Goal: Task Accomplishment & Management: Manage account settings

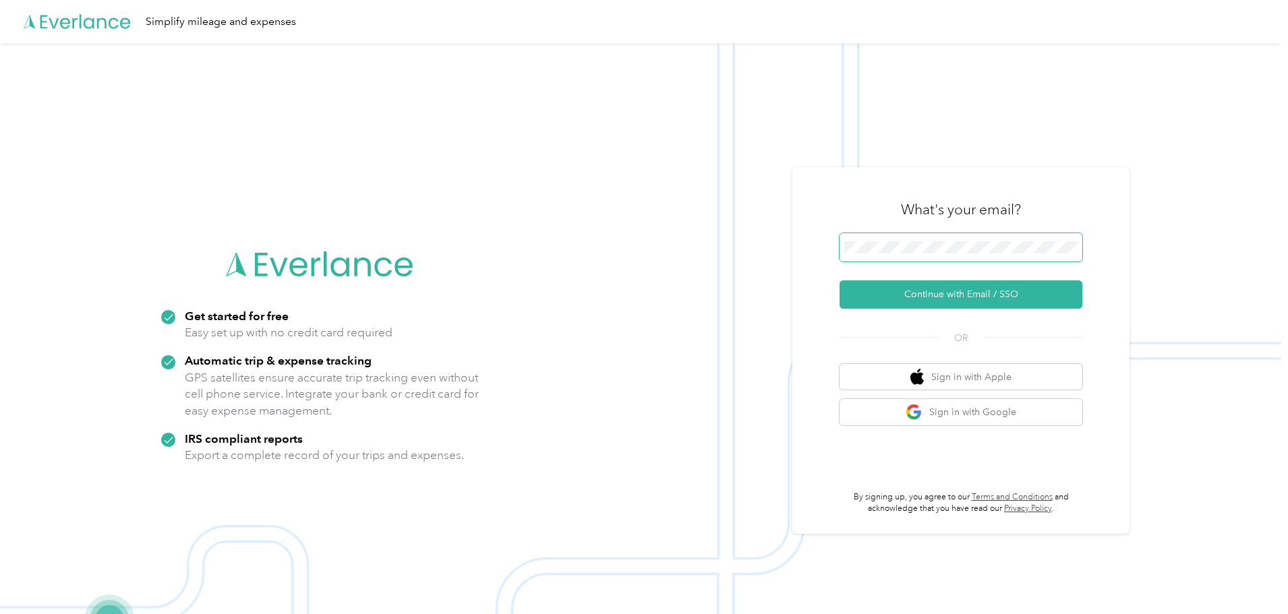
click at [869, 233] on span at bounding box center [961, 247] width 243 height 28
click at [923, 291] on button "Continue with Email / SSO" at bounding box center [961, 295] width 243 height 28
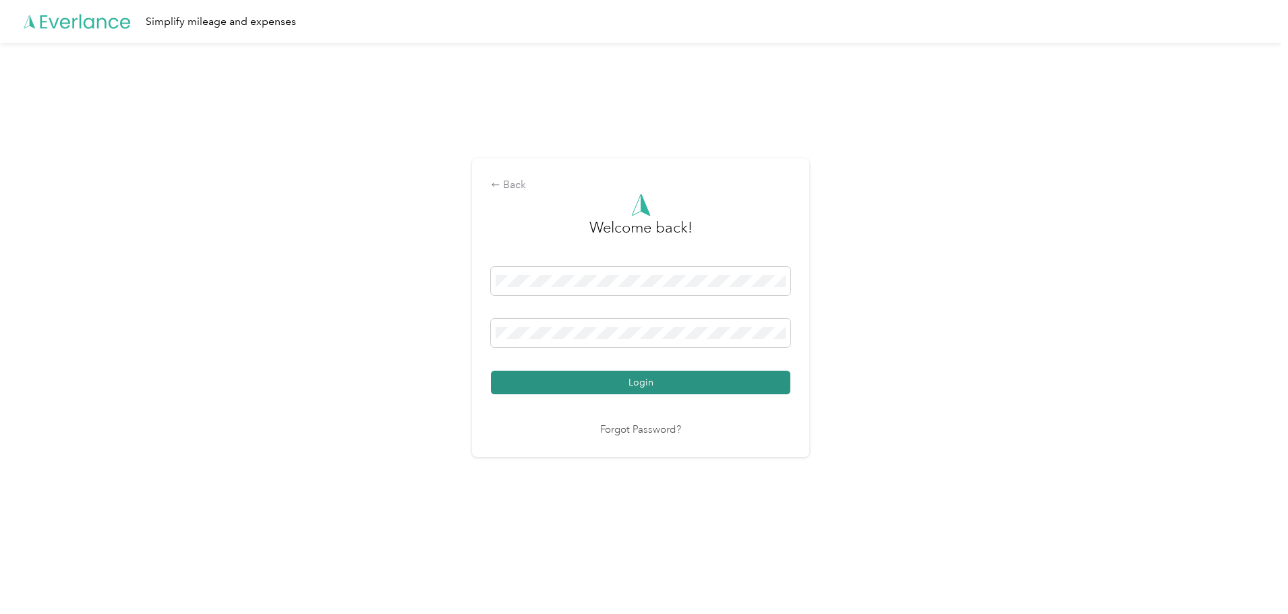
click at [718, 372] on button "Login" at bounding box center [640, 383] width 299 height 24
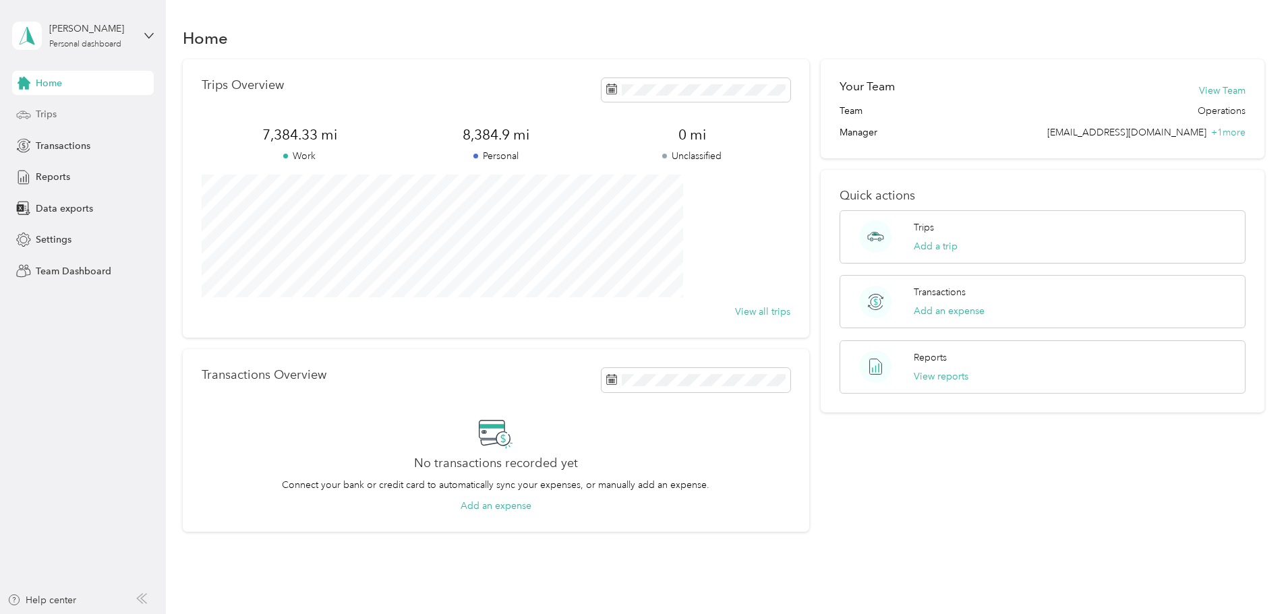
click at [55, 117] on span "Trips" at bounding box center [46, 114] width 21 height 14
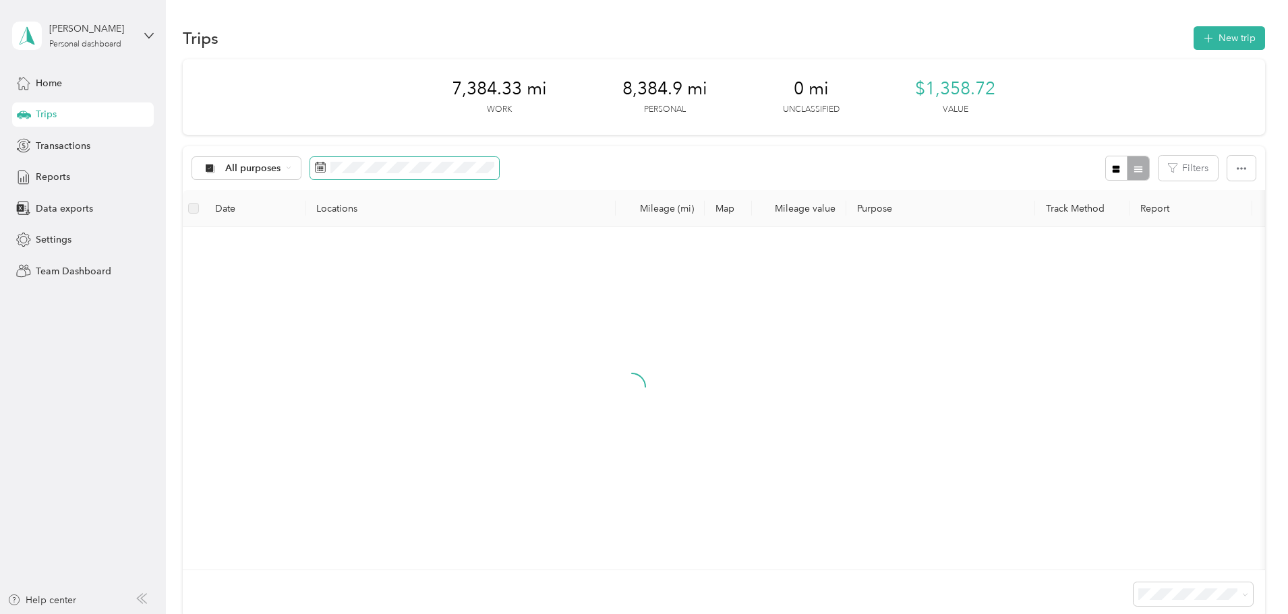
click at [444, 175] on span at bounding box center [404, 168] width 189 height 23
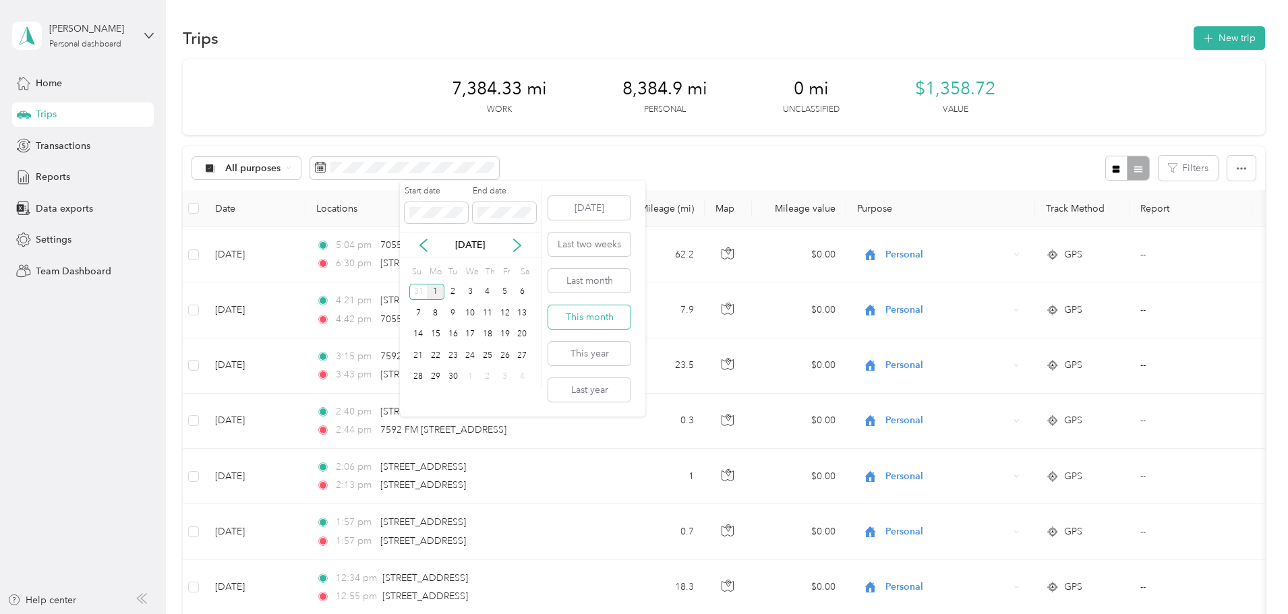
click at [571, 322] on button "This month" at bounding box center [589, 318] width 82 height 24
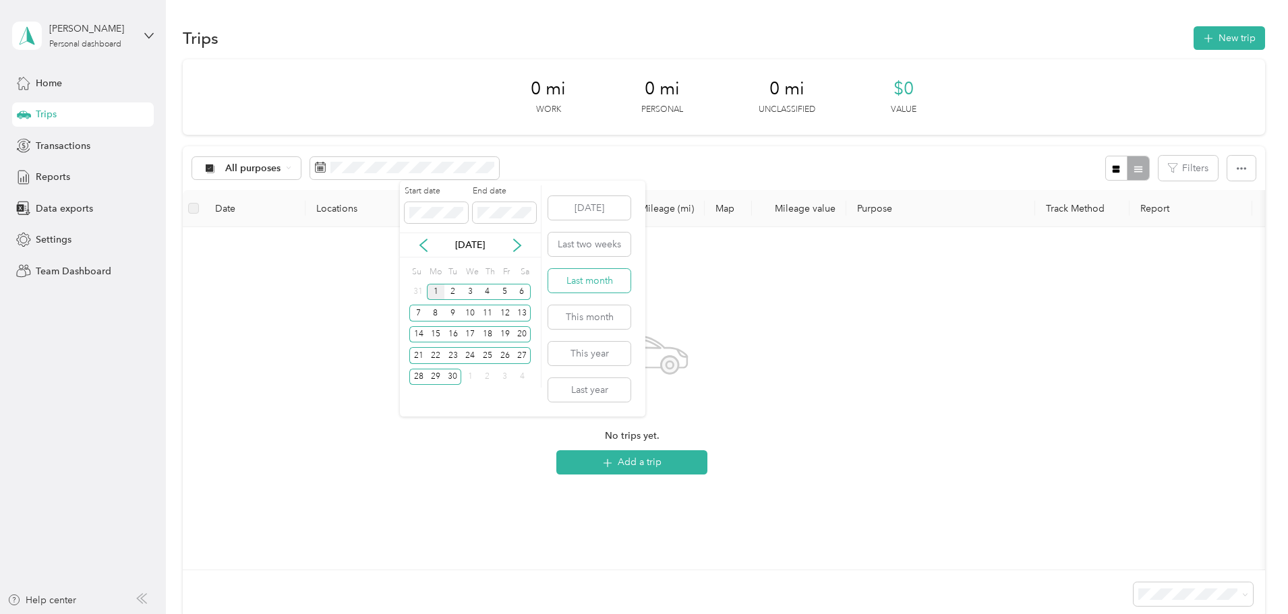
click at [592, 287] on button "Last month" at bounding box center [589, 281] width 82 height 24
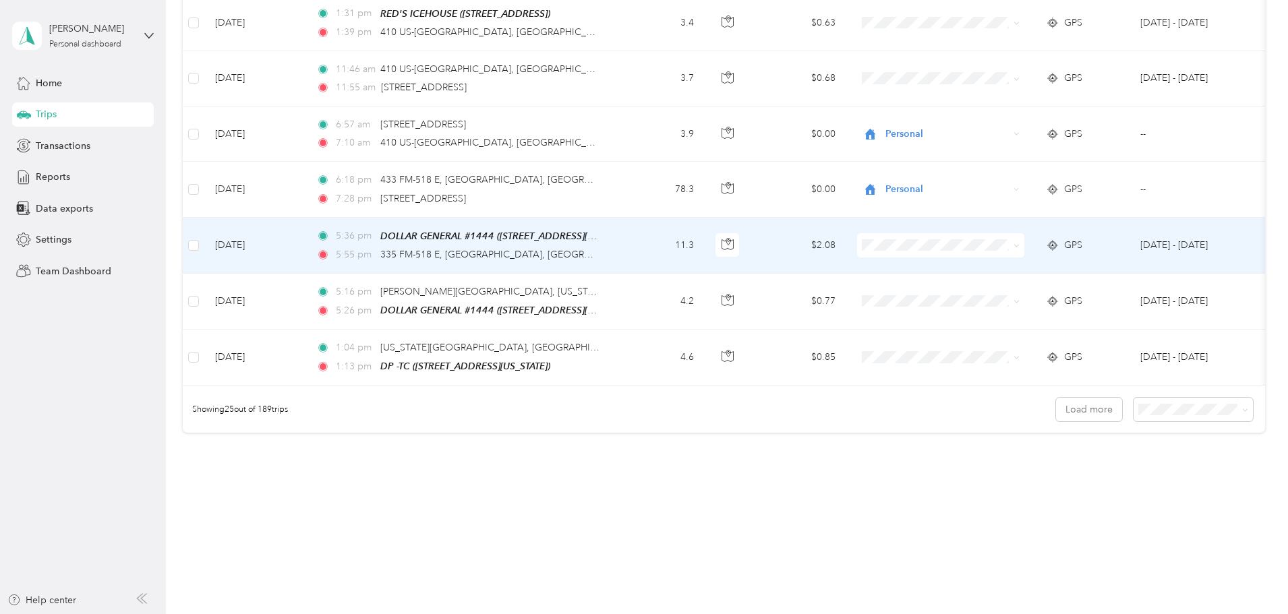
scroll to position [1244, 0]
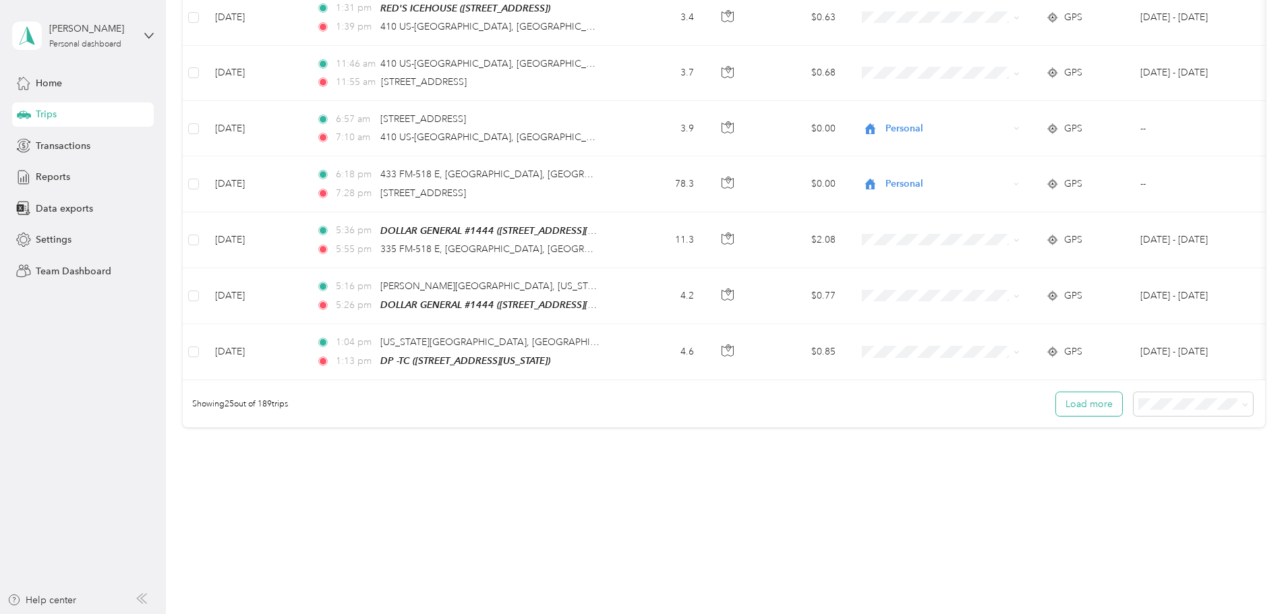
click at [1056, 411] on button "Load more" at bounding box center [1089, 405] width 66 height 24
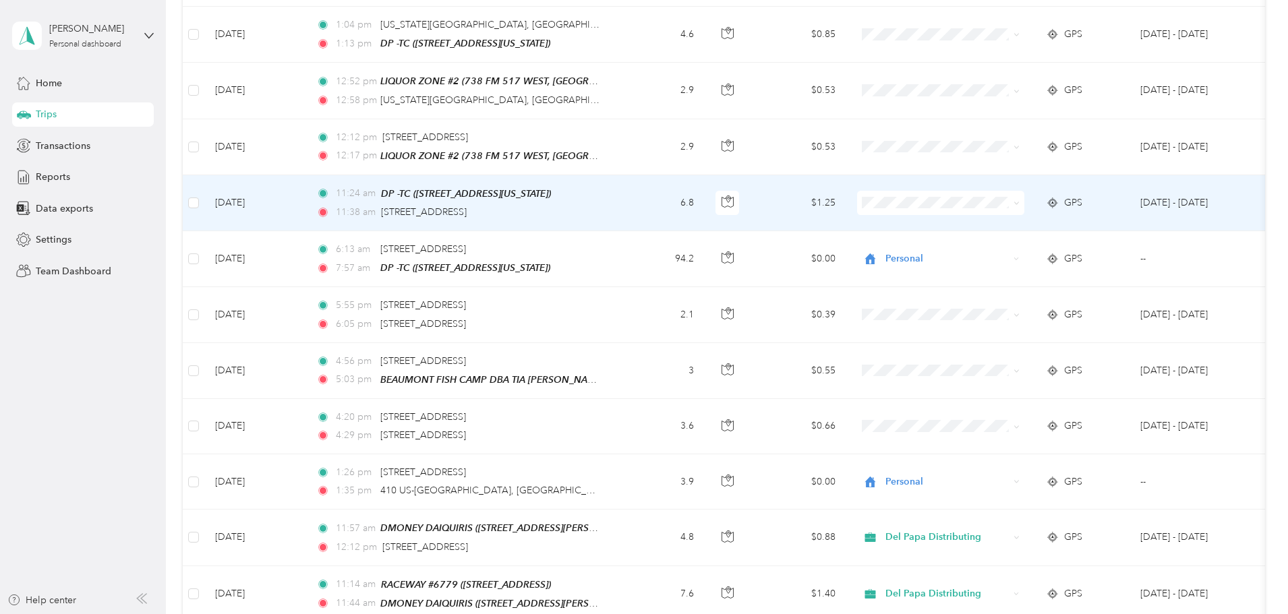
scroll to position [1581, 0]
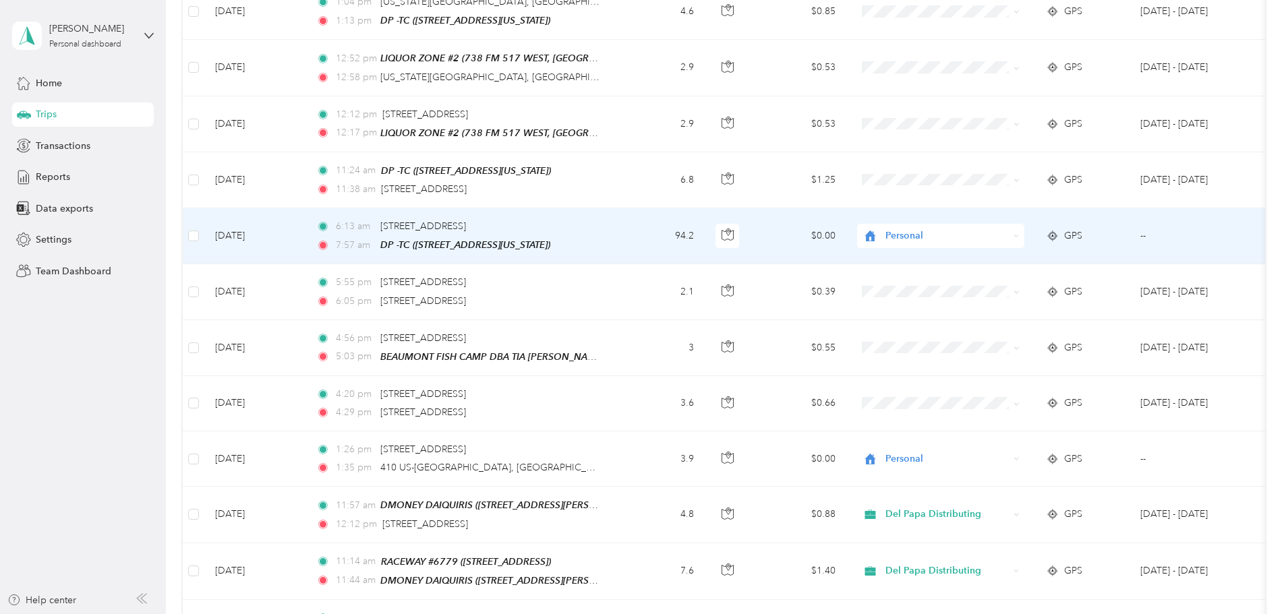
click at [996, 229] on span "Personal" at bounding box center [947, 236] width 123 height 15
click at [990, 253] on span "Del Papa Distributing" at bounding box center [1043, 251] width 125 height 14
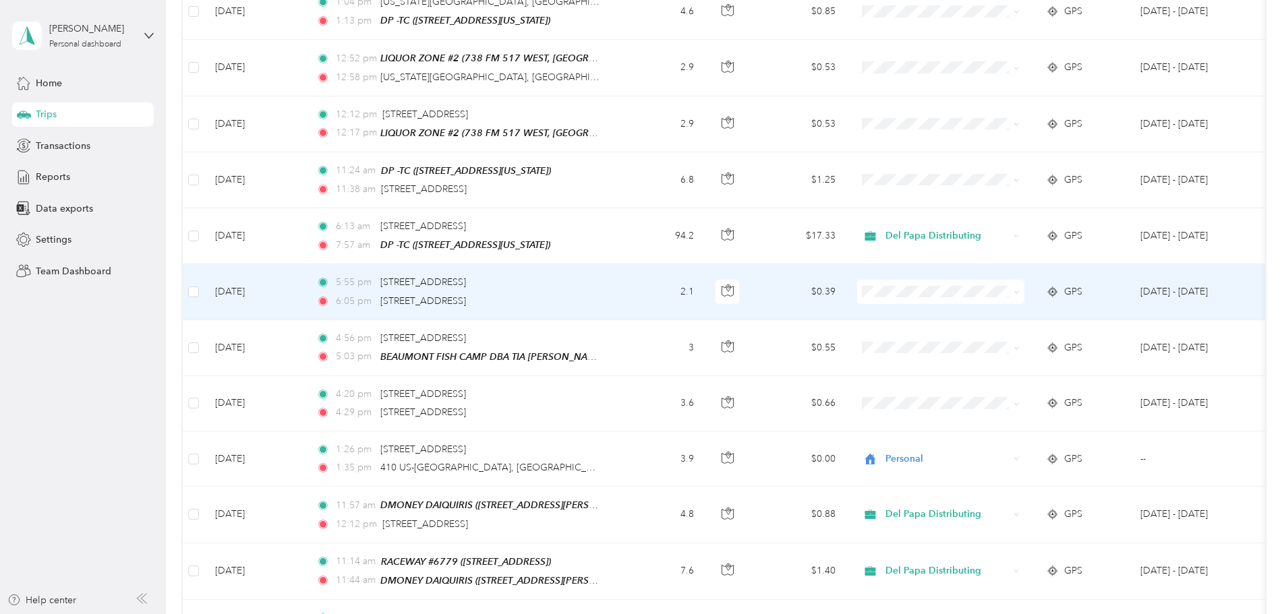
click at [985, 330] on span "Personal" at bounding box center [1043, 331] width 125 height 14
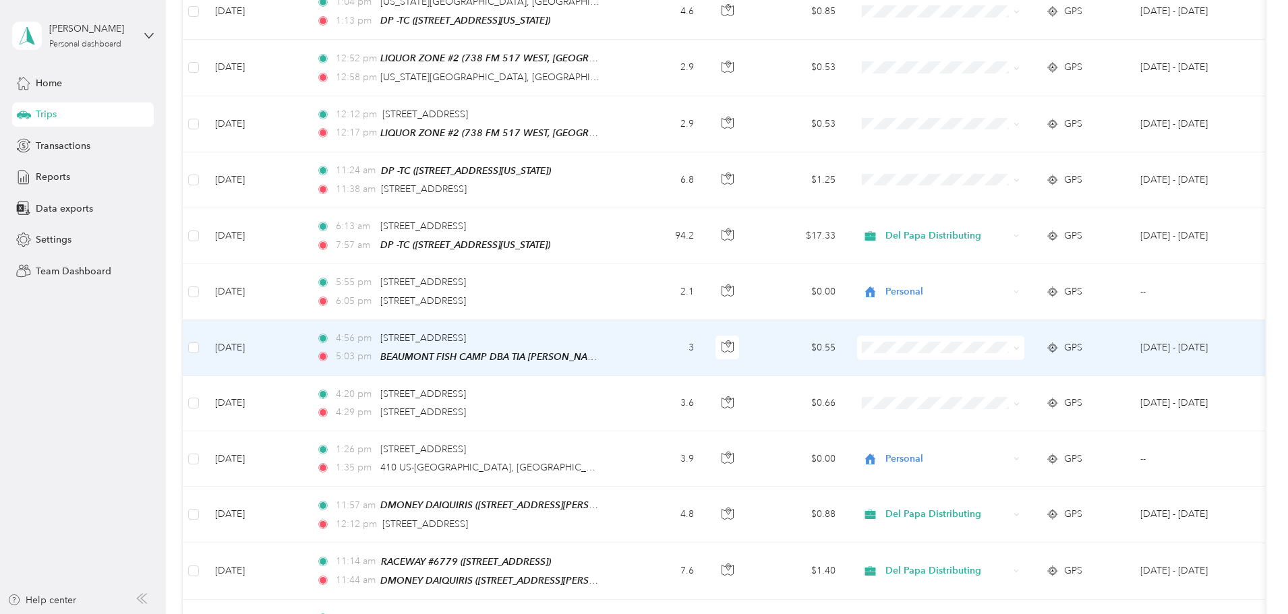
click at [989, 391] on li "Personal" at bounding box center [1030, 386] width 167 height 24
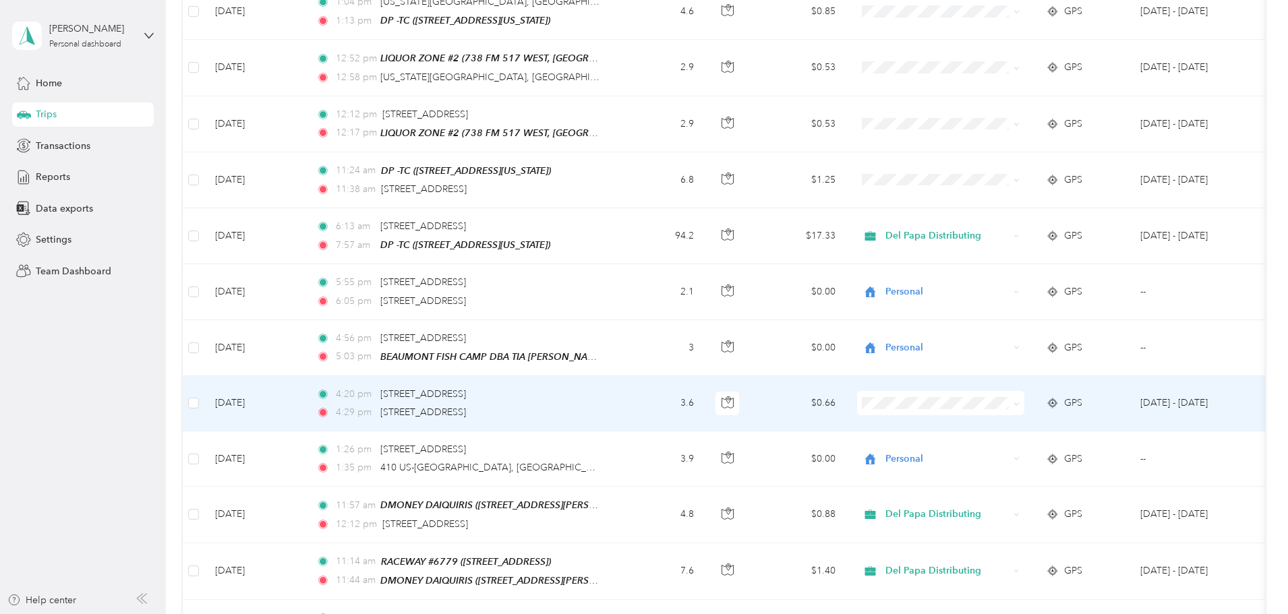
click at [1002, 445] on li "Personal" at bounding box center [1030, 442] width 167 height 24
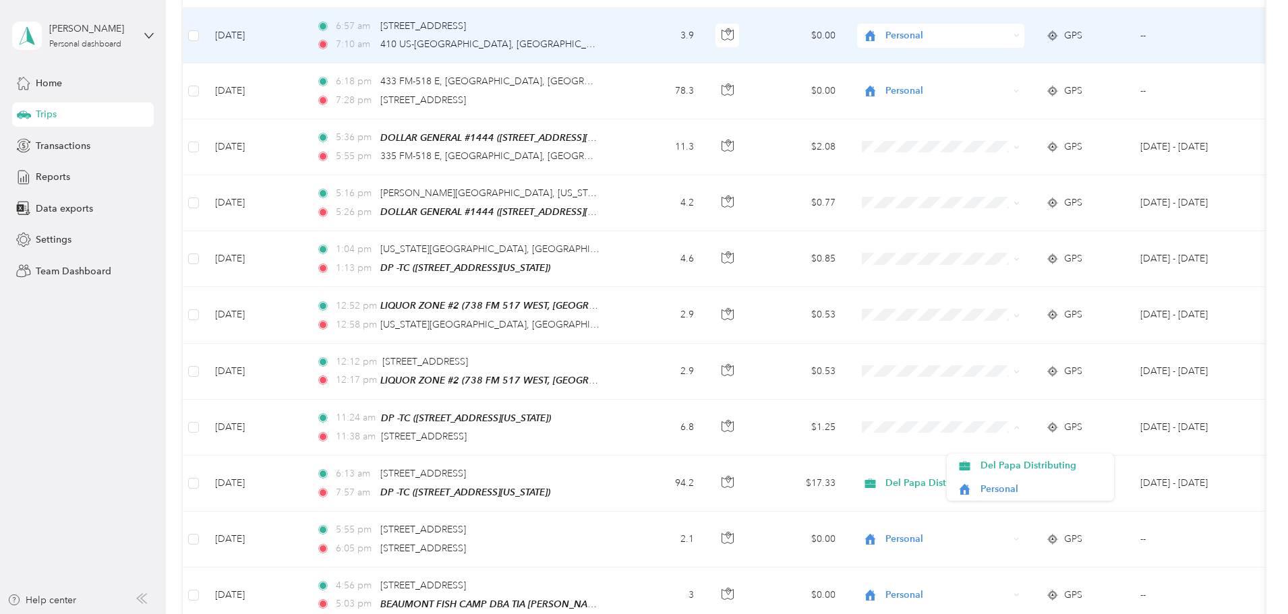
scroll to position [1311, 0]
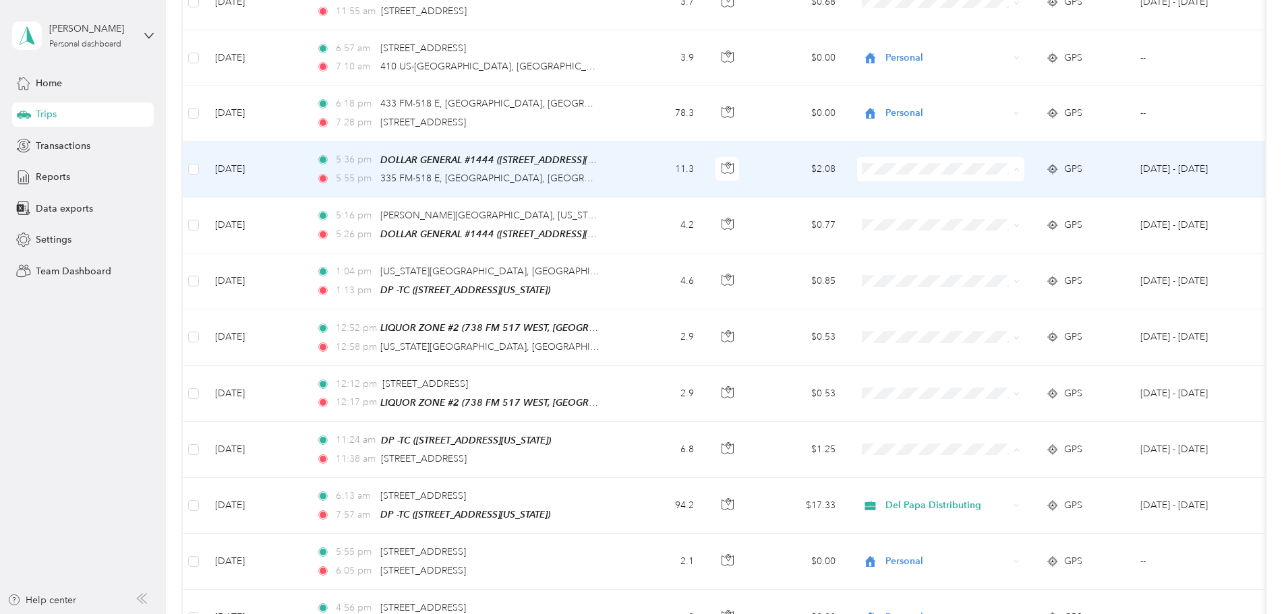
click at [1002, 207] on span "Personal" at bounding box center [1043, 213] width 125 height 14
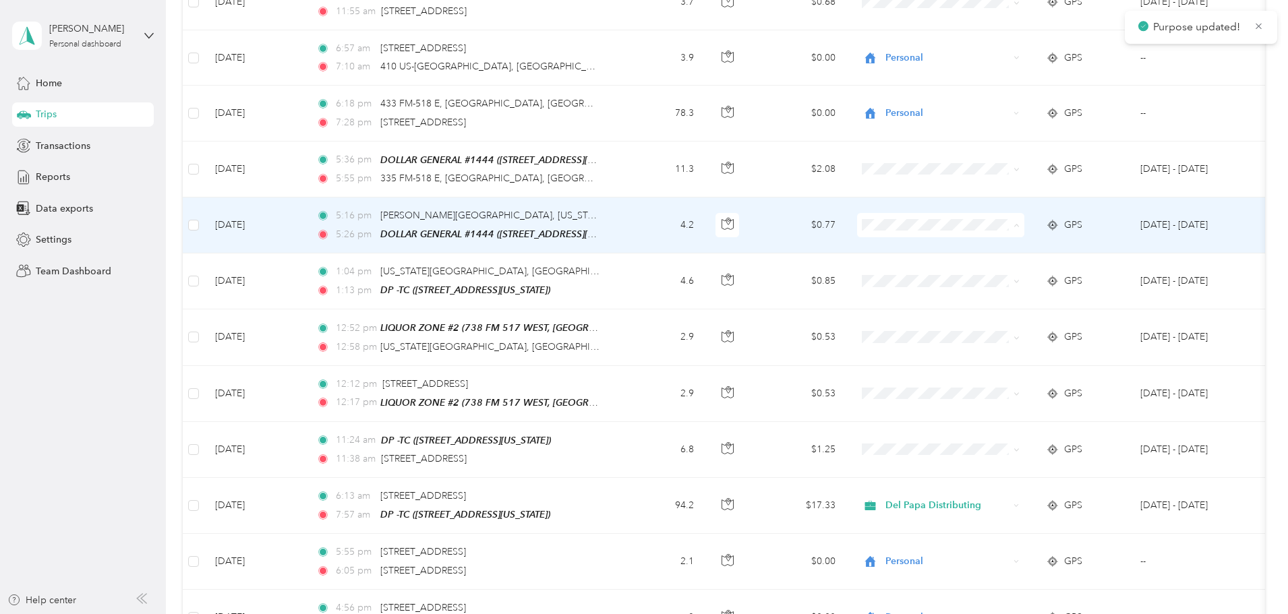
click at [989, 272] on li "Personal" at bounding box center [1030, 268] width 167 height 24
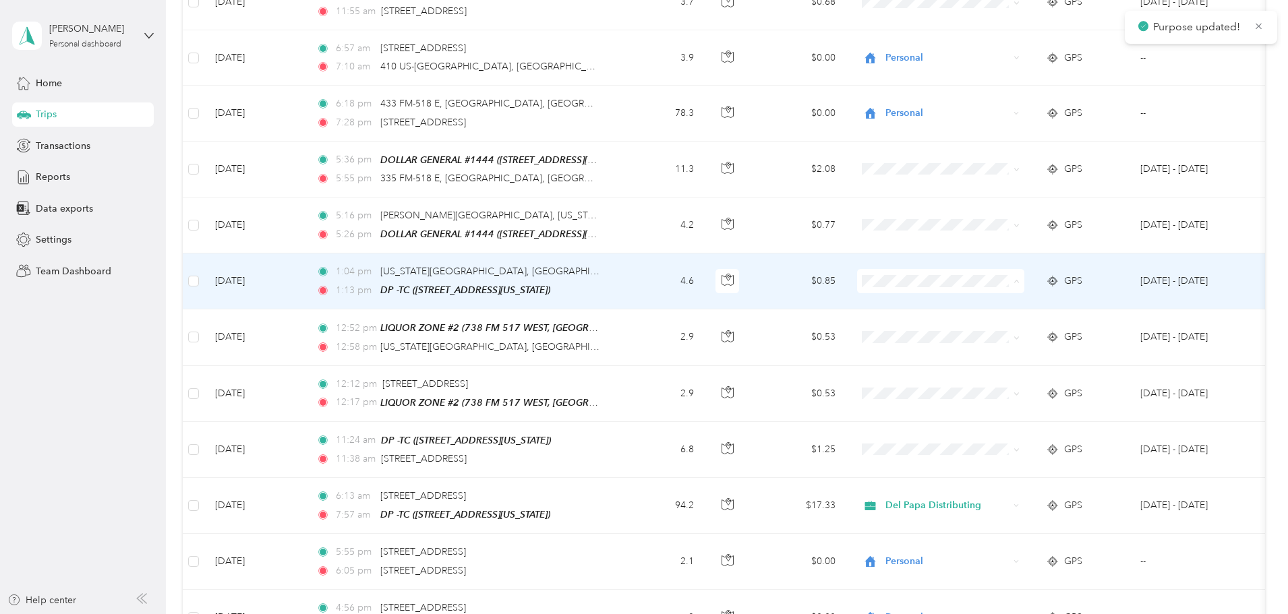
click at [970, 330] on li "Personal" at bounding box center [1030, 324] width 167 height 24
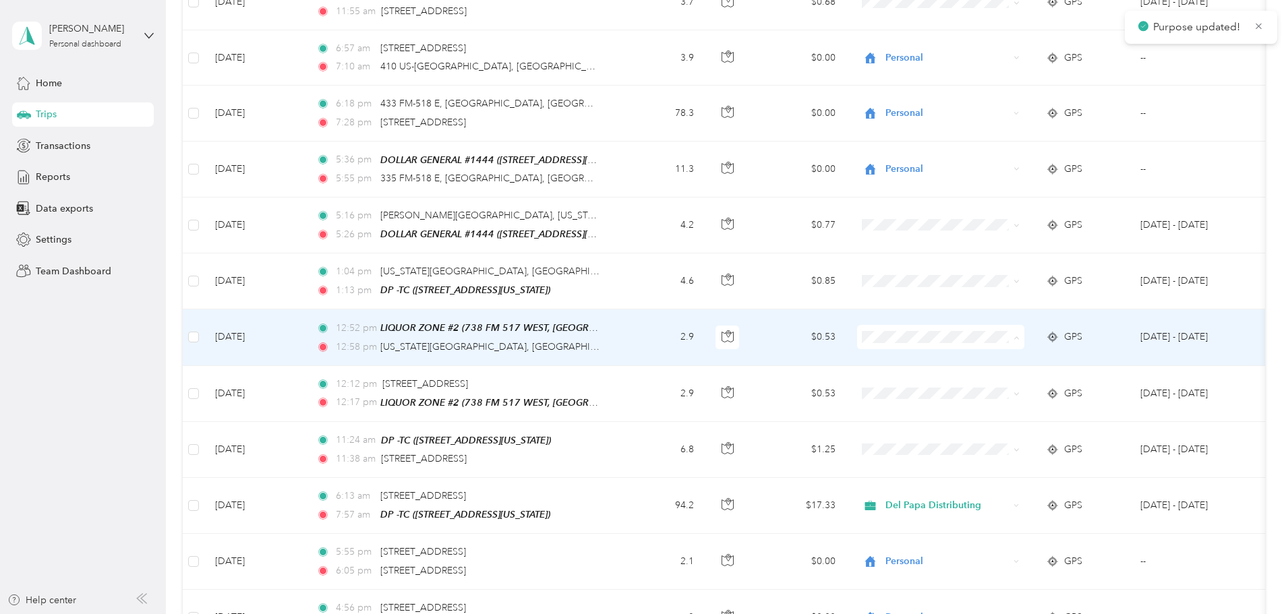
click at [997, 384] on li "Personal" at bounding box center [1030, 380] width 167 height 24
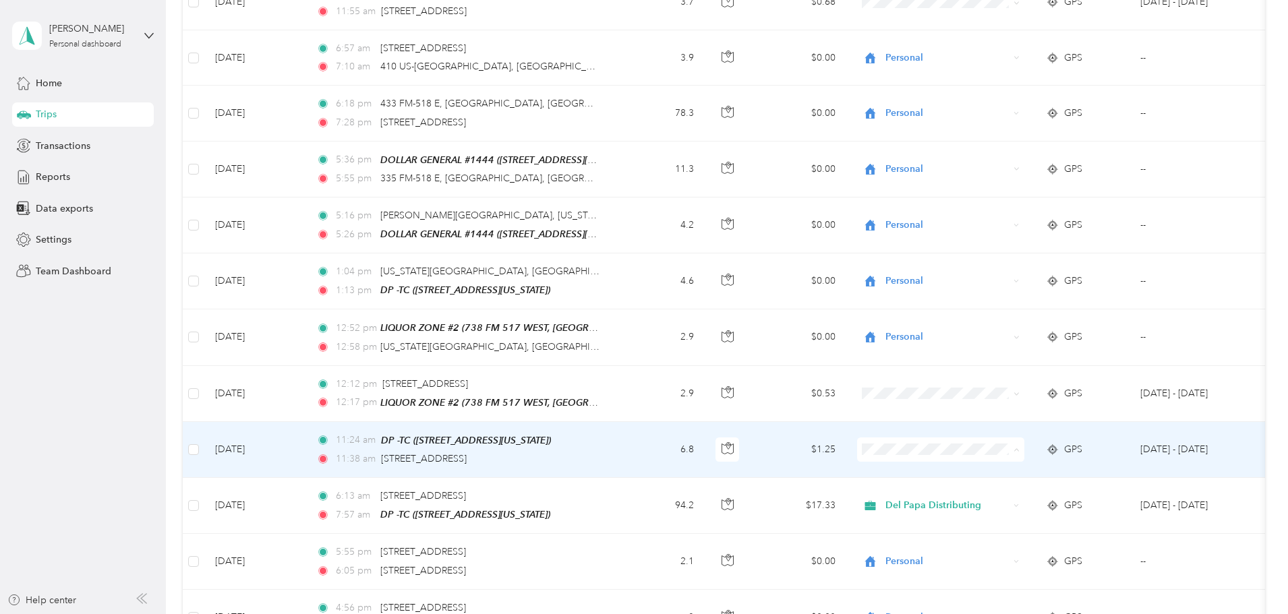
click at [997, 490] on span "Personal" at bounding box center [1043, 490] width 125 height 14
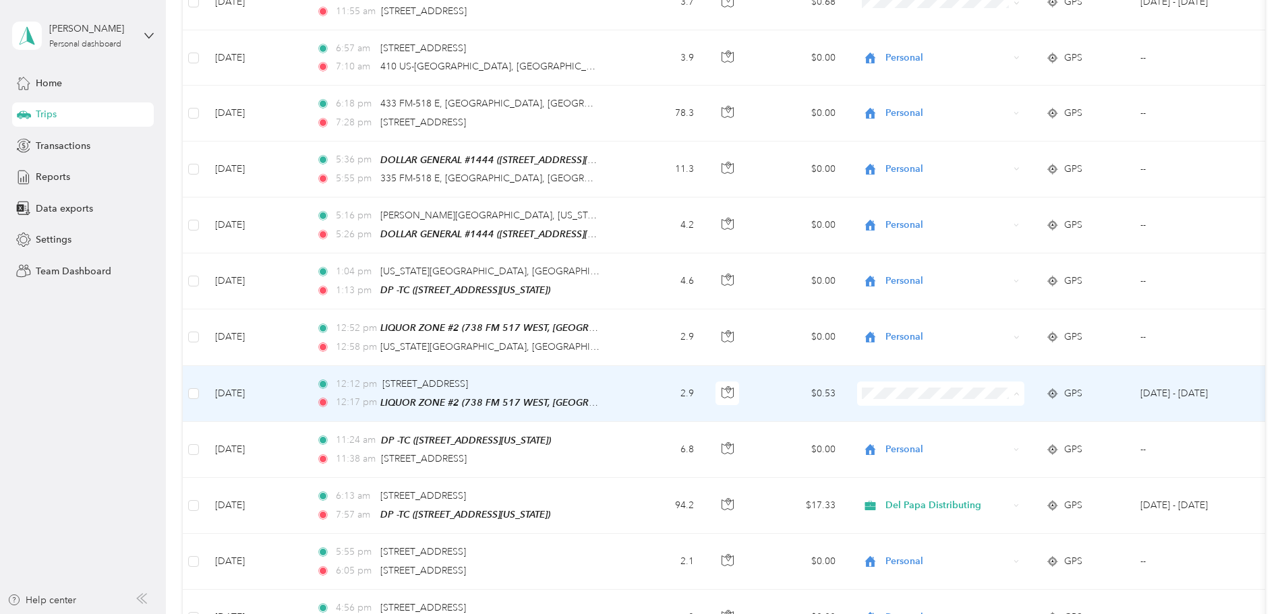
click at [976, 431] on span "Personal" at bounding box center [1030, 435] width 148 height 14
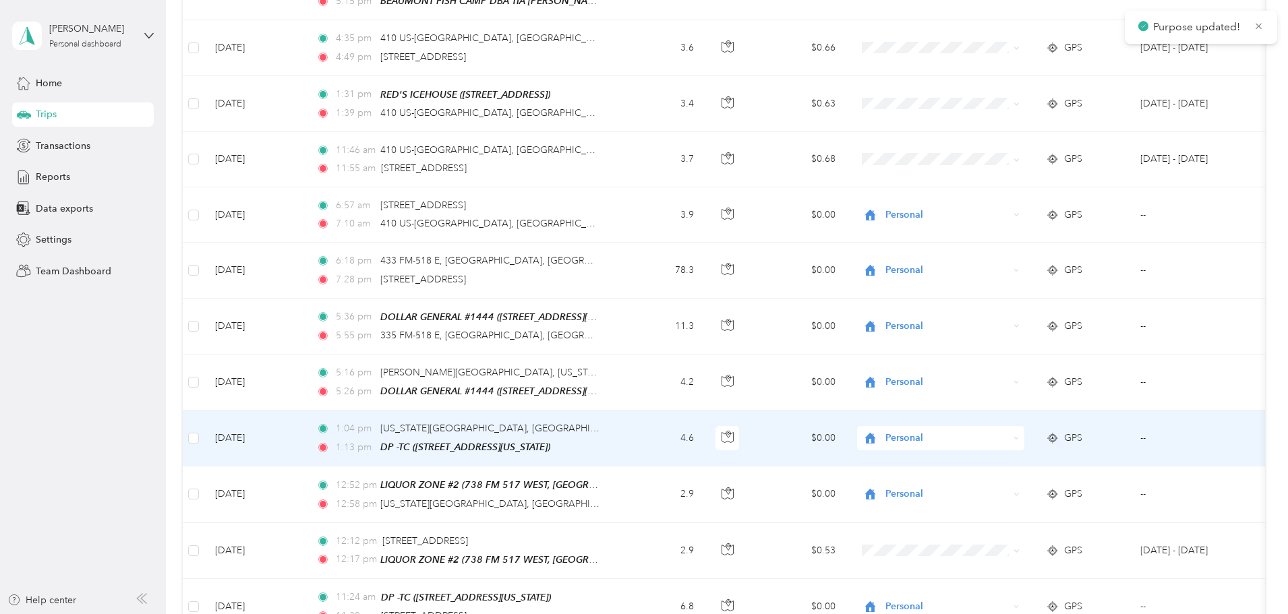
scroll to position [1109, 0]
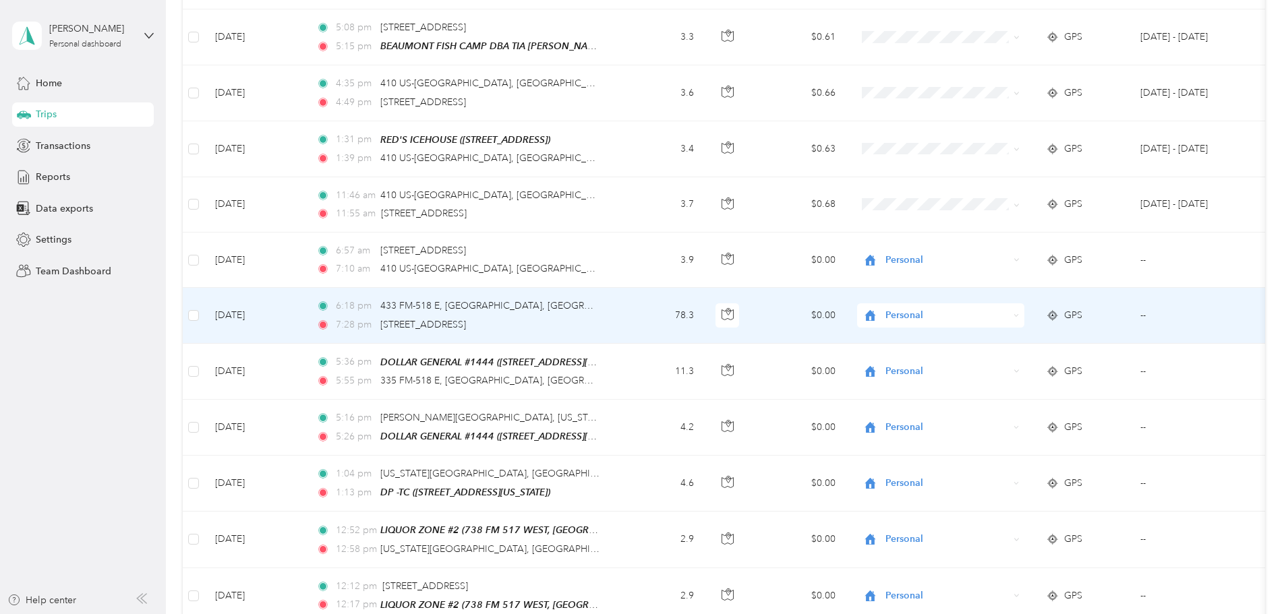
click at [1060, 311] on icon at bounding box center [1052, 315] width 13 height 11
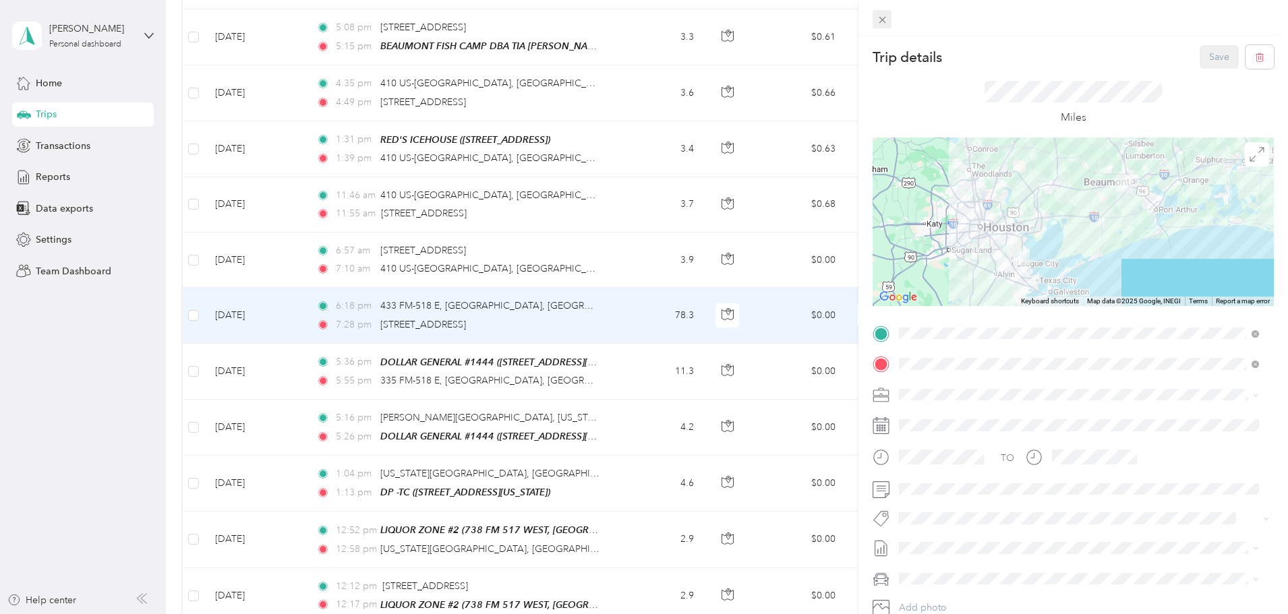
click at [884, 18] on icon at bounding box center [882, 20] width 7 height 7
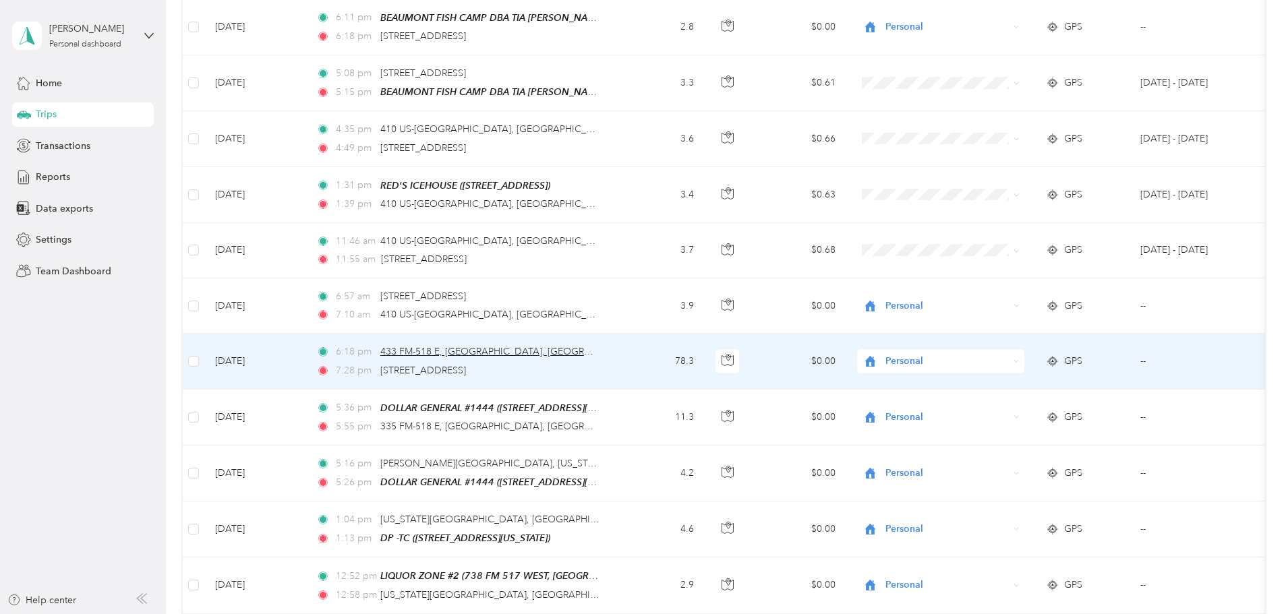
scroll to position [1041, 0]
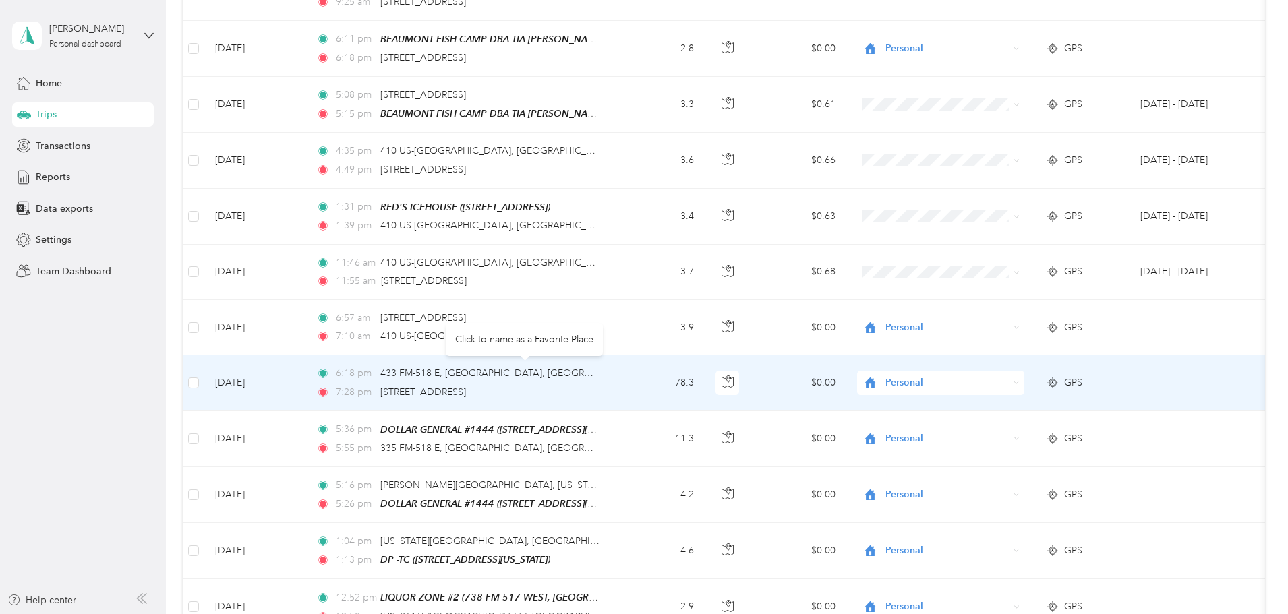
click at [569, 370] on span "433 FM-518 E, [GEOGRAPHIC_DATA], [GEOGRAPHIC_DATA]" at bounding box center [512, 373] width 264 height 11
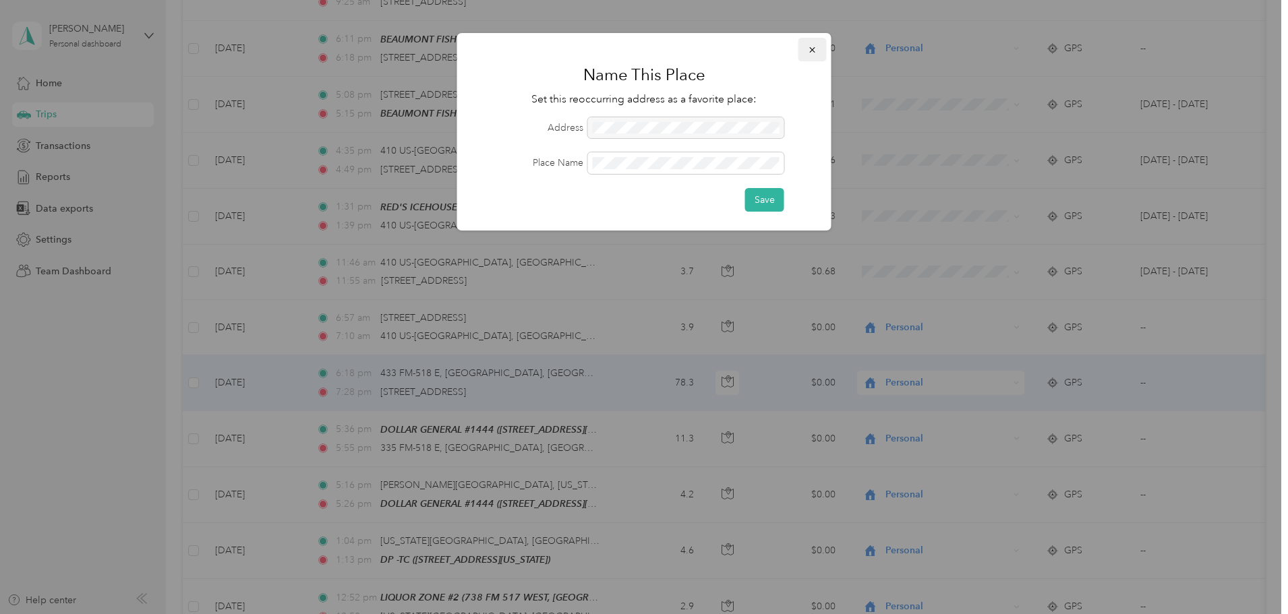
click at [812, 48] on icon "button" at bounding box center [812, 49] width 9 height 9
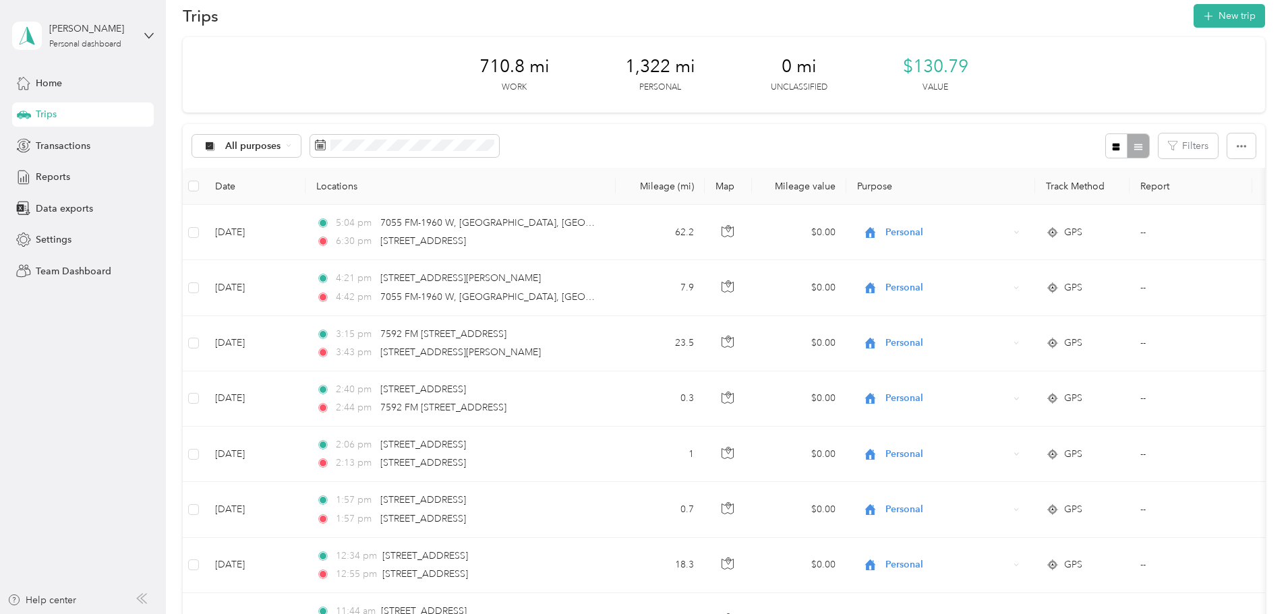
scroll to position [0, 0]
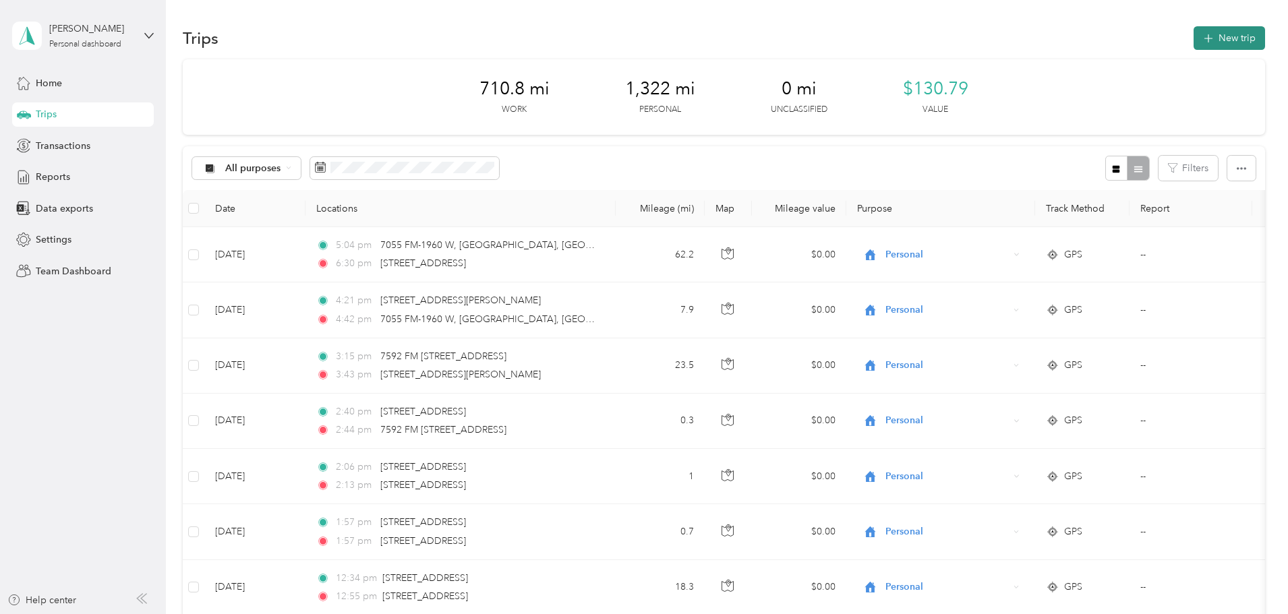
click at [1194, 38] on button "New trip" at bounding box center [1229, 38] width 71 height 24
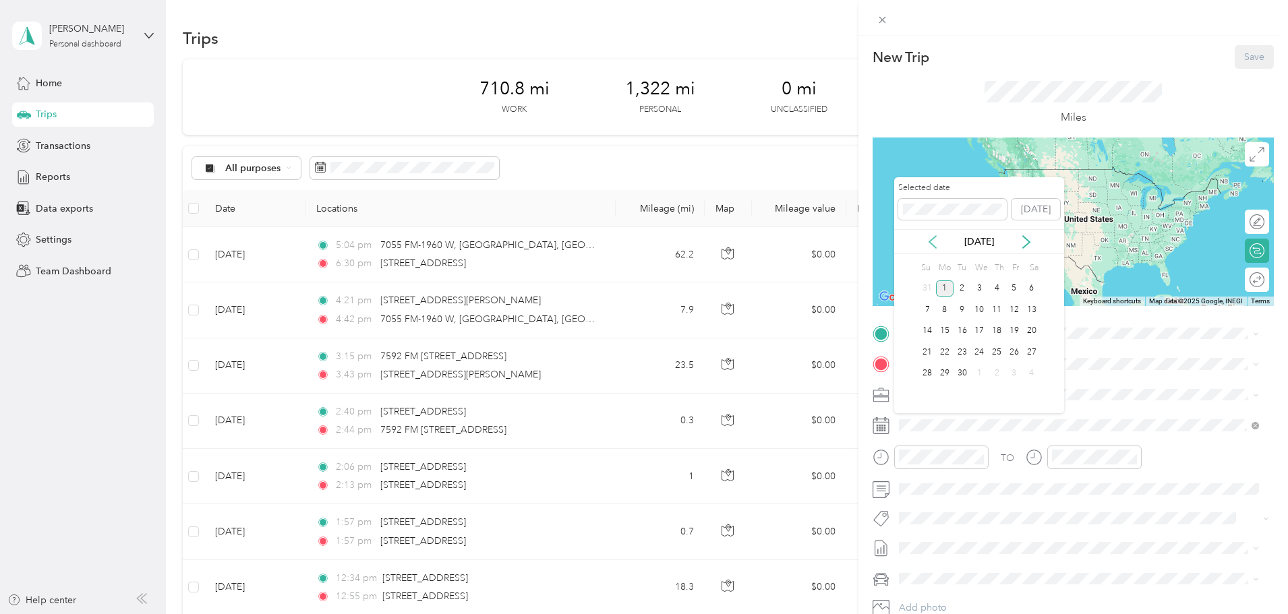
click at [932, 247] on icon at bounding box center [932, 241] width 13 height 13
click at [996, 371] on div "28" at bounding box center [997, 374] width 18 height 17
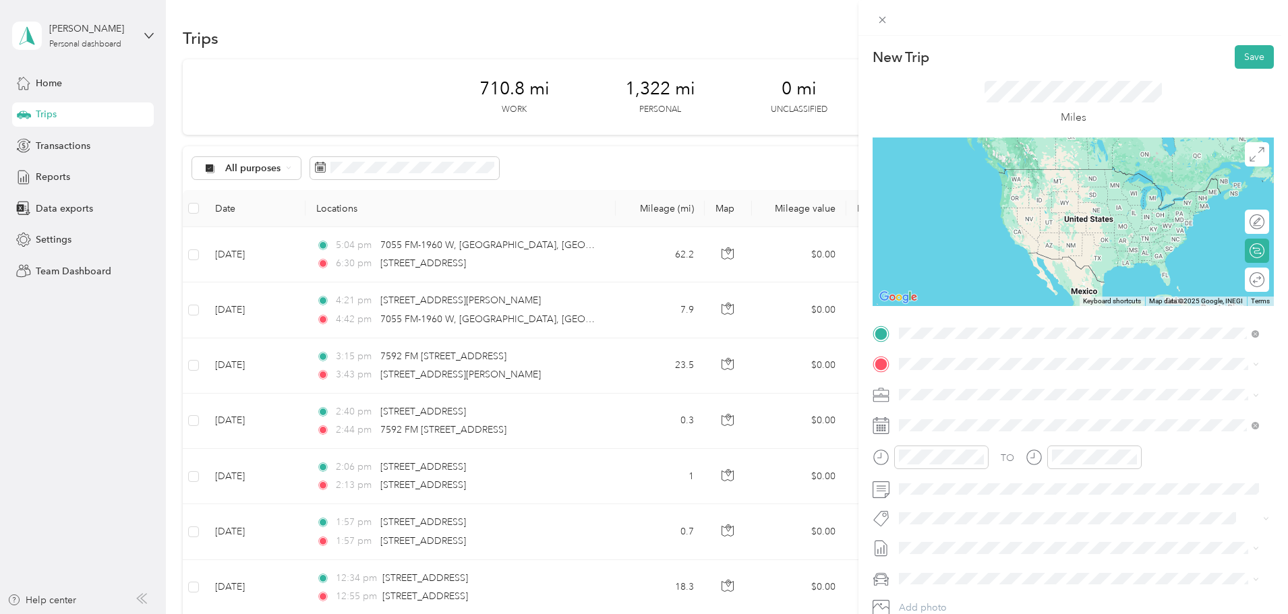
click at [940, 397] on span "[STREET_ADDRESS][US_STATE]" at bounding box center [992, 402] width 135 height 11
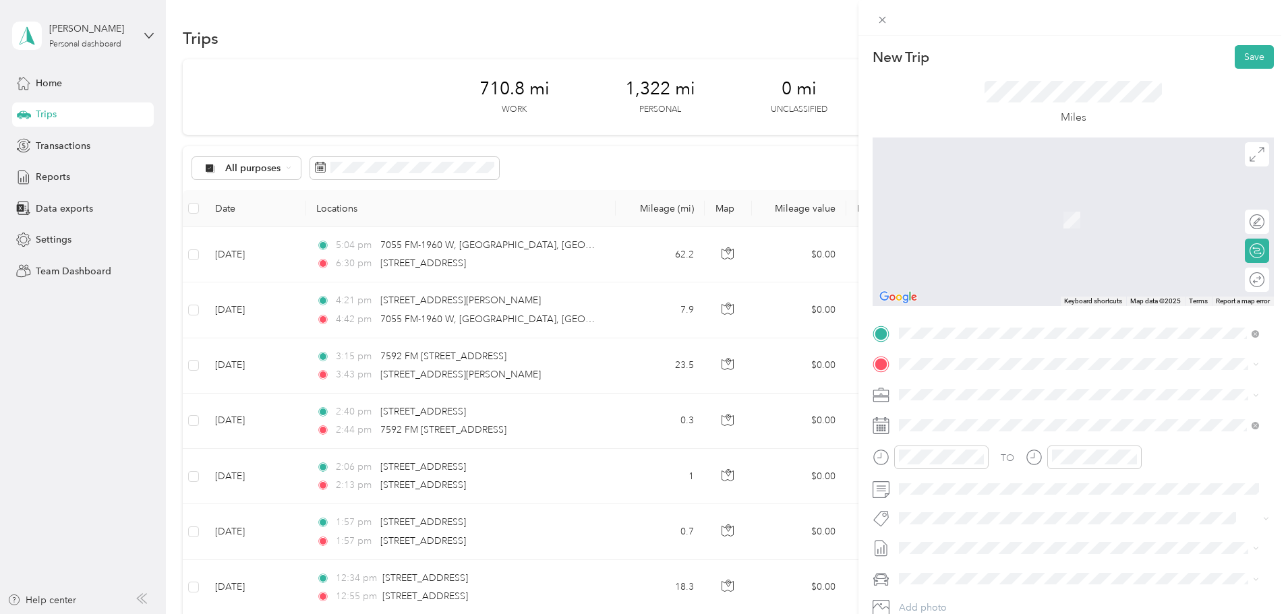
click at [963, 418] on span "[STREET_ADDRESS][US_STATE]" at bounding box center [992, 411] width 135 height 12
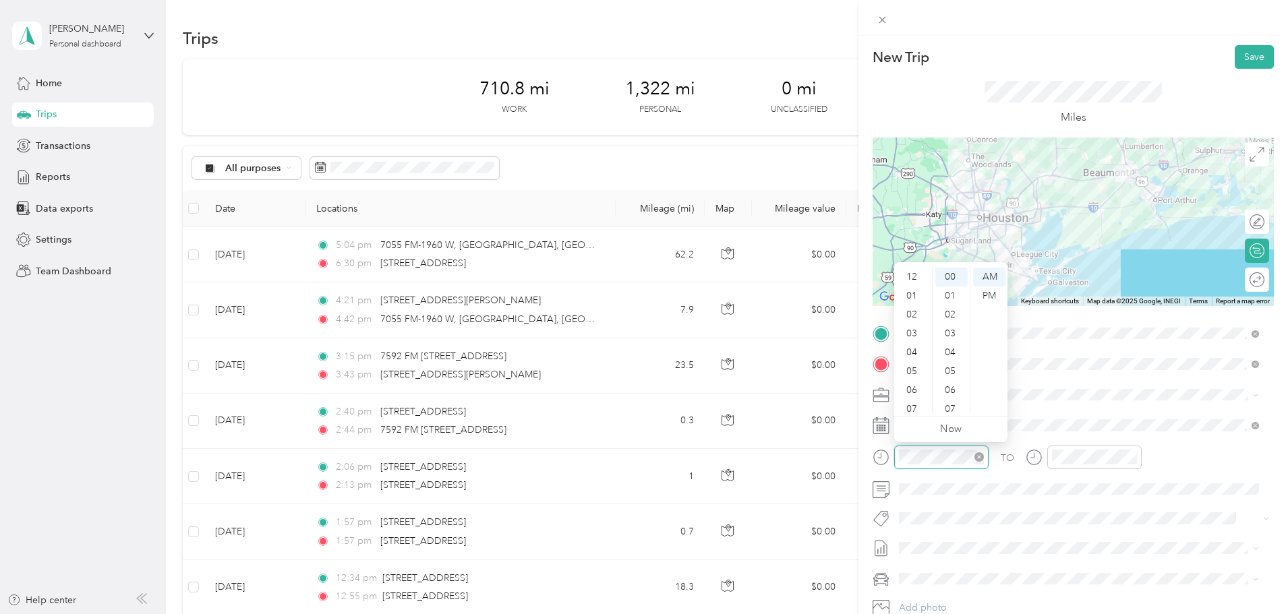
scroll to position [81, 0]
click at [993, 296] on div "PM" at bounding box center [989, 296] width 32 height 19
click at [911, 287] on div "05" at bounding box center [913, 290] width 32 height 19
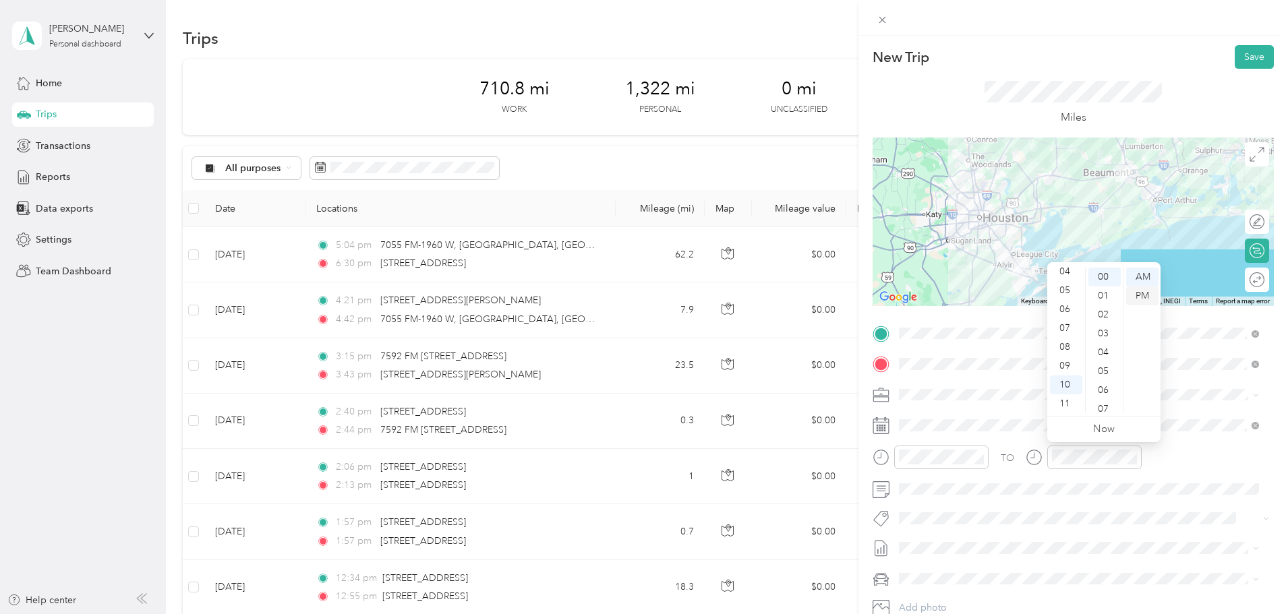
click at [1141, 298] on div "PM" at bounding box center [1142, 296] width 32 height 19
click at [1064, 310] on div "06" at bounding box center [1066, 309] width 32 height 19
click at [1104, 345] on div "50" at bounding box center [1105, 344] width 32 height 19
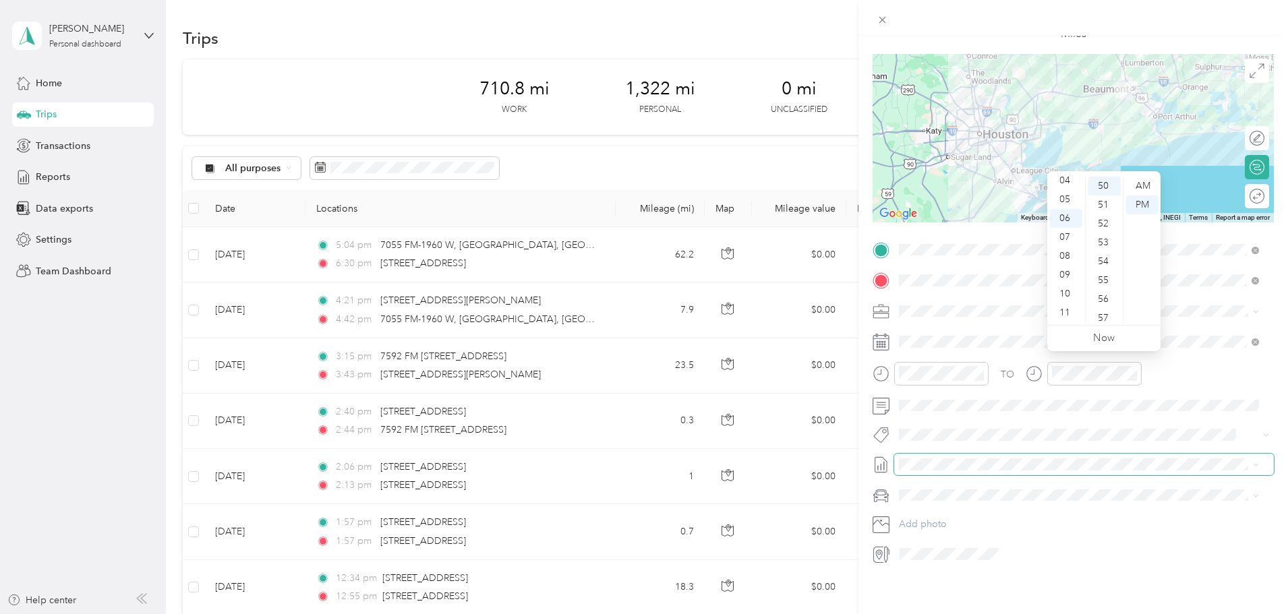
scroll to position [94, 0]
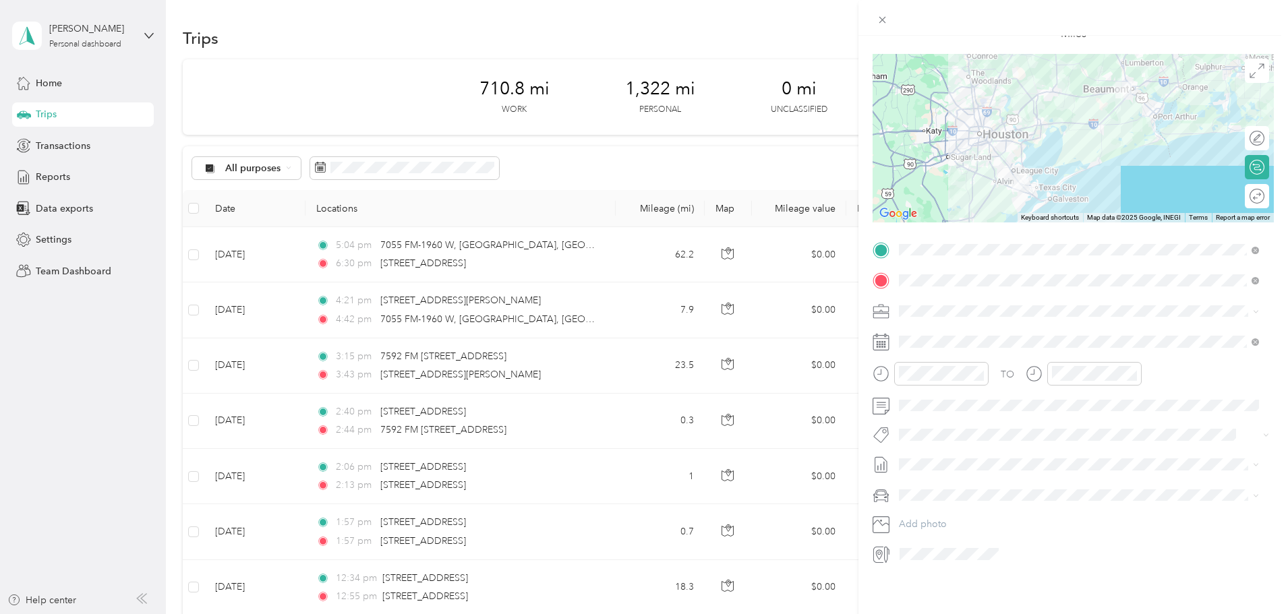
click at [1102, 544] on div at bounding box center [1084, 555] width 379 height 22
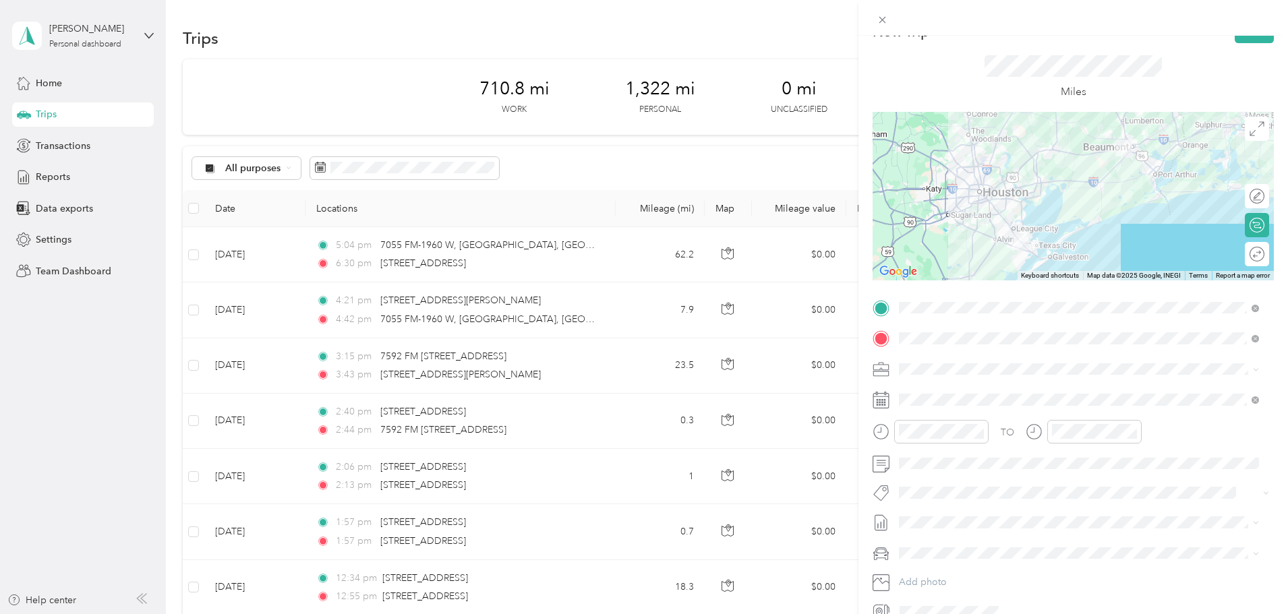
scroll to position [0, 0]
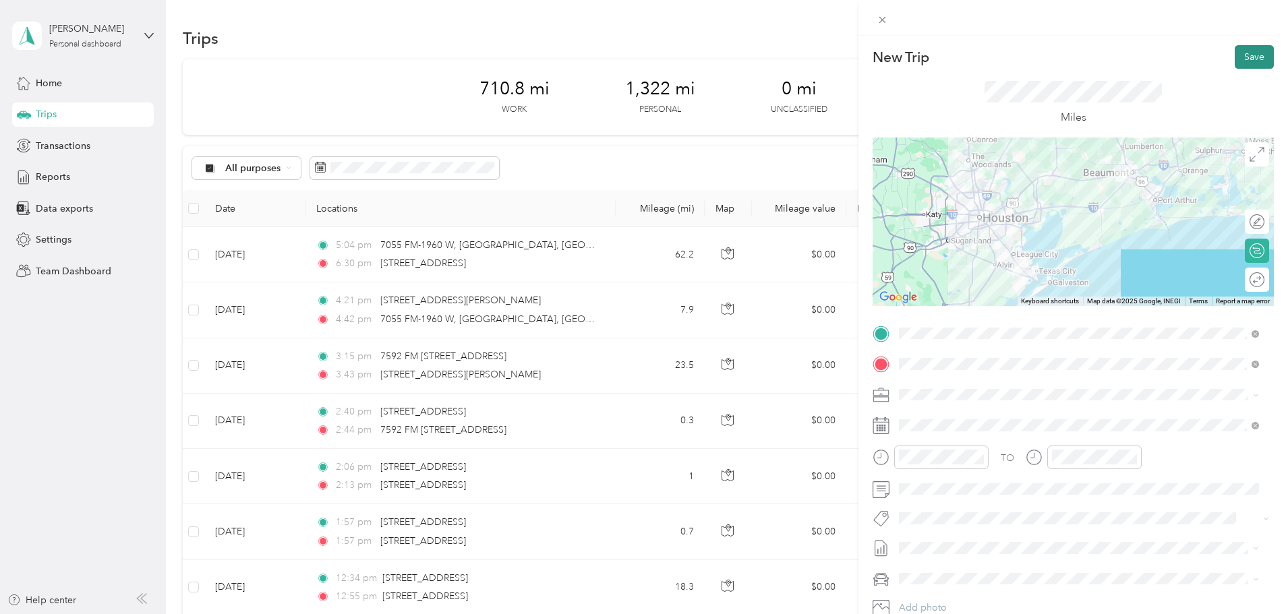
click at [1243, 57] on button "Save" at bounding box center [1254, 57] width 39 height 24
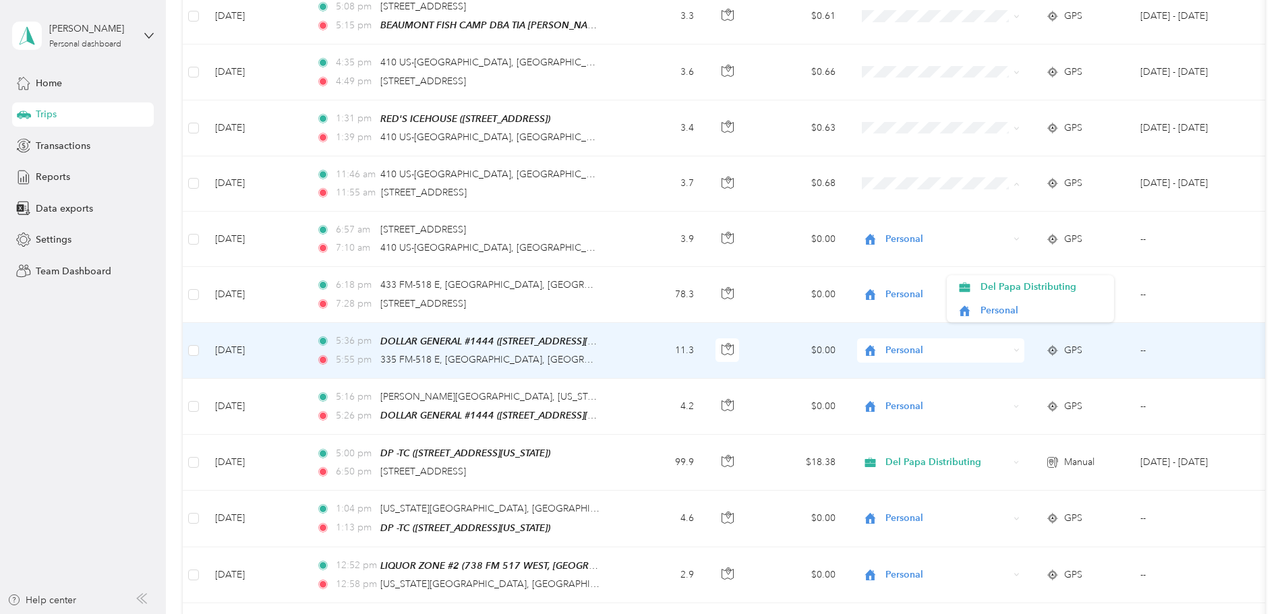
scroll to position [1012, 0]
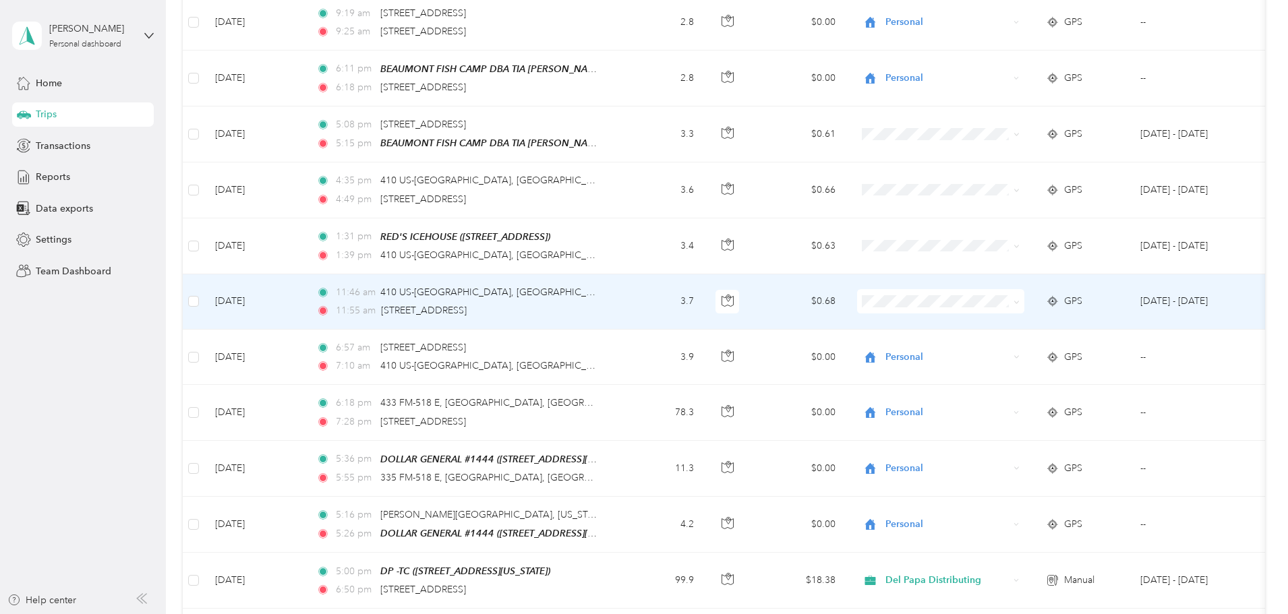
click at [977, 343] on span "Personal" at bounding box center [1030, 342] width 148 height 14
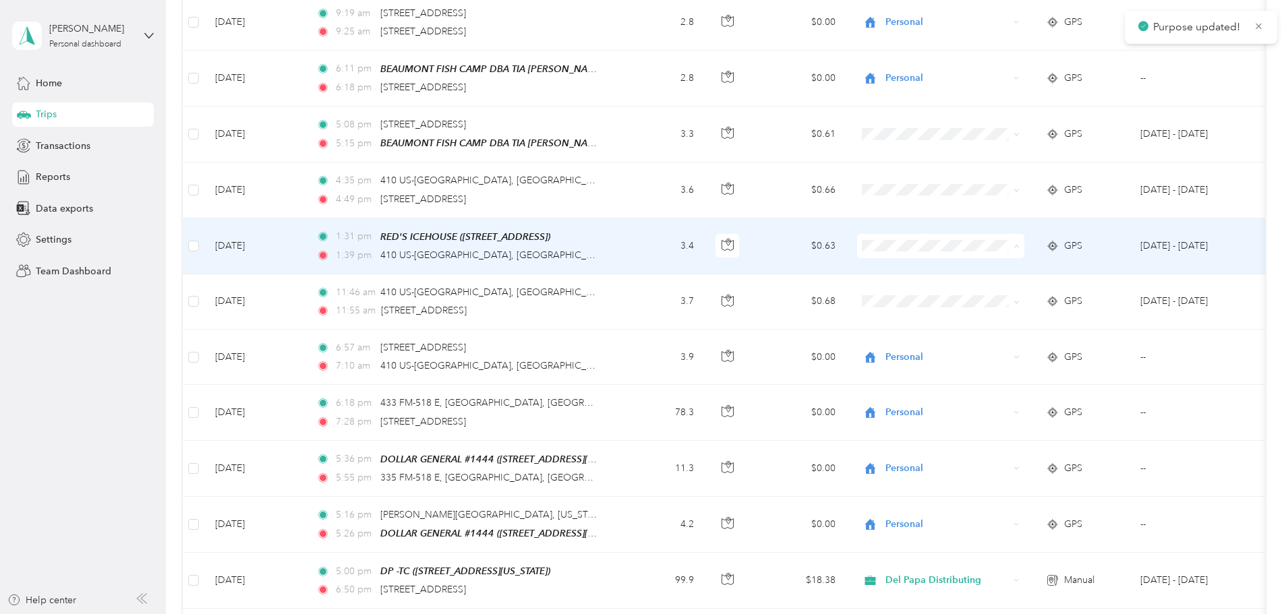
click at [973, 296] on li "Personal" at bounding box center [1030, 291] width 167 height 24
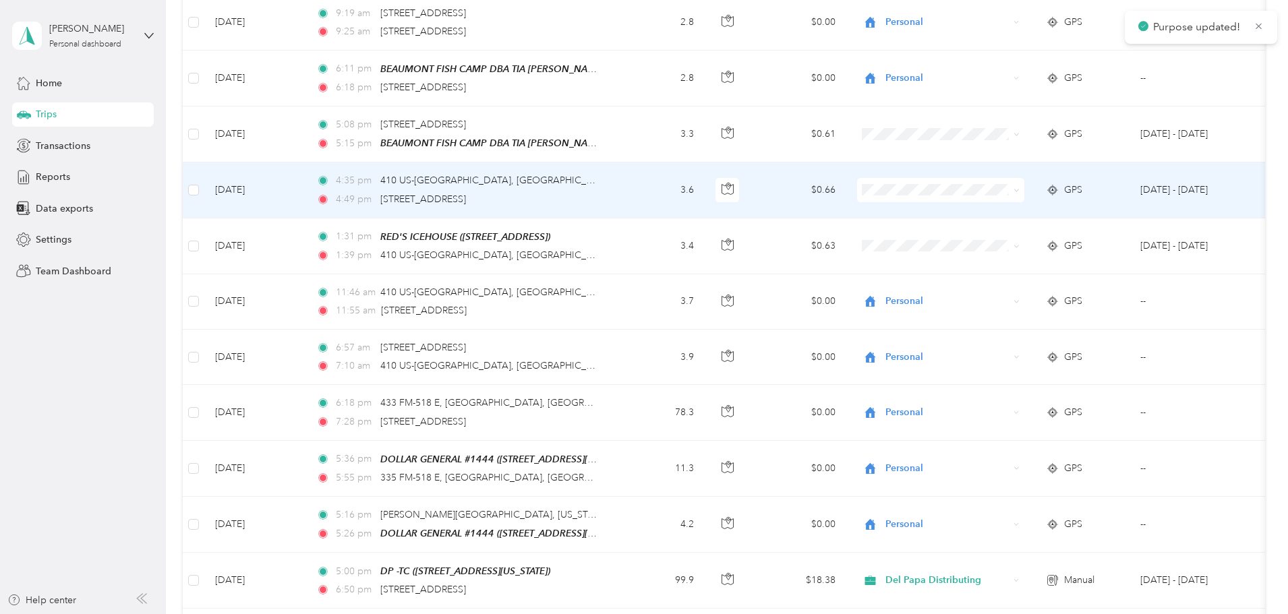
click at [982, 235] on span "Personal" at bounding box center [1043, 231] width 125 height 14
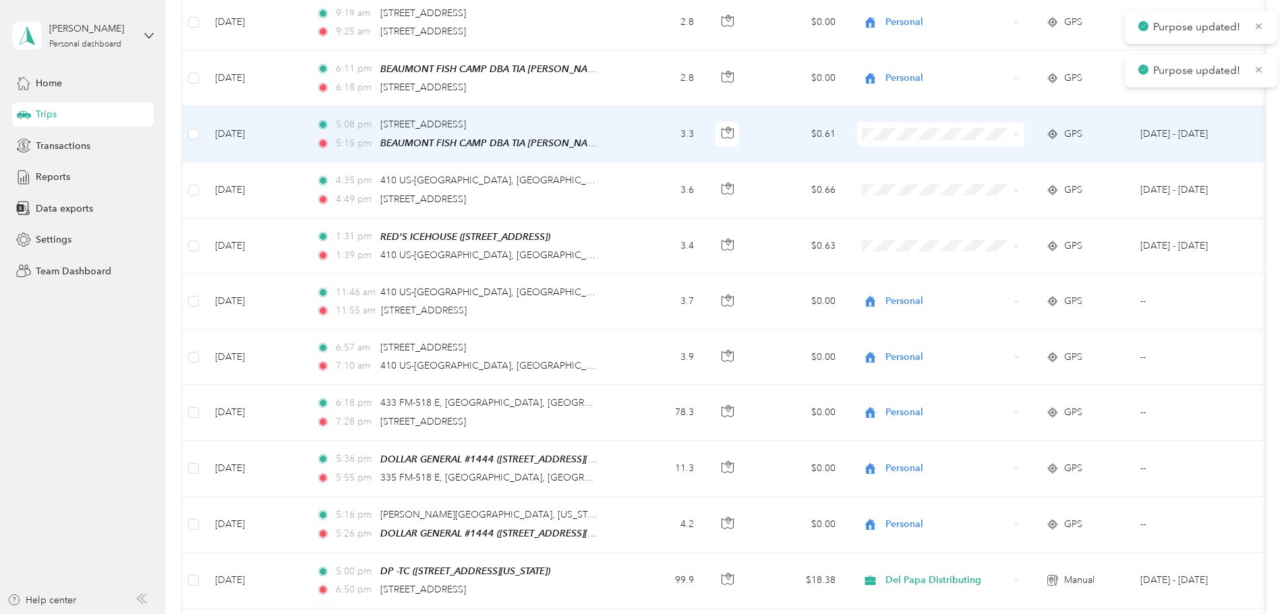
click at [988, 180] on span "Personal" at bounding box center [1043, 180] width 125 height 14
click at [971, 174] on icon at bounding box center [964, 179] width 17 height 11
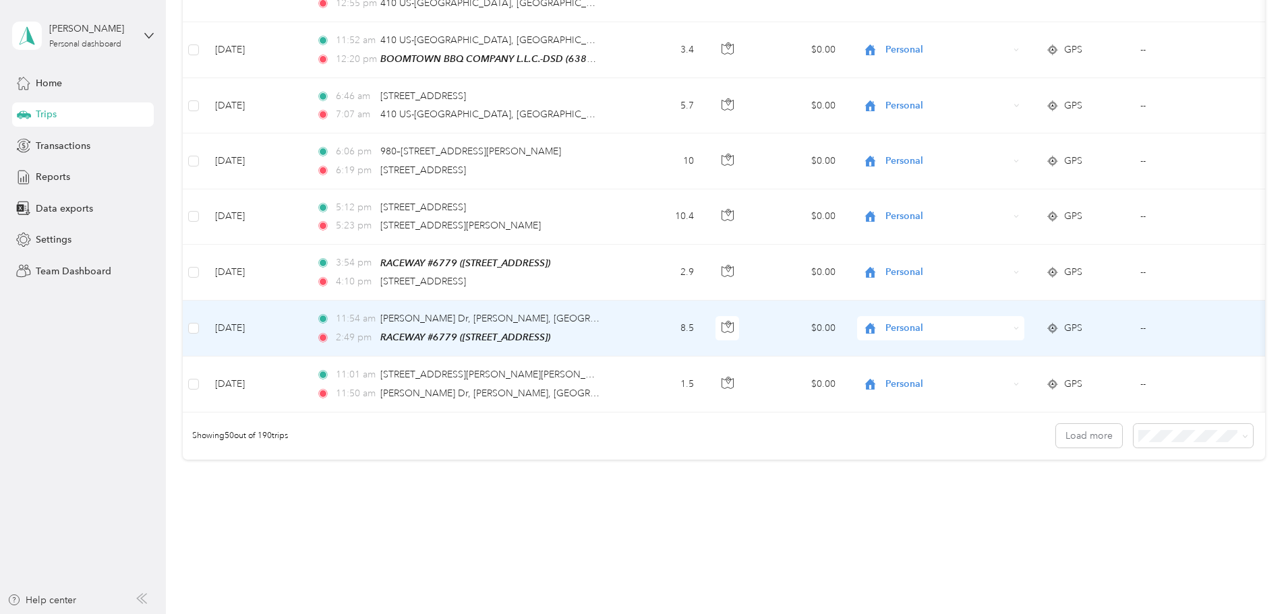
scroll to position [2631, 0]
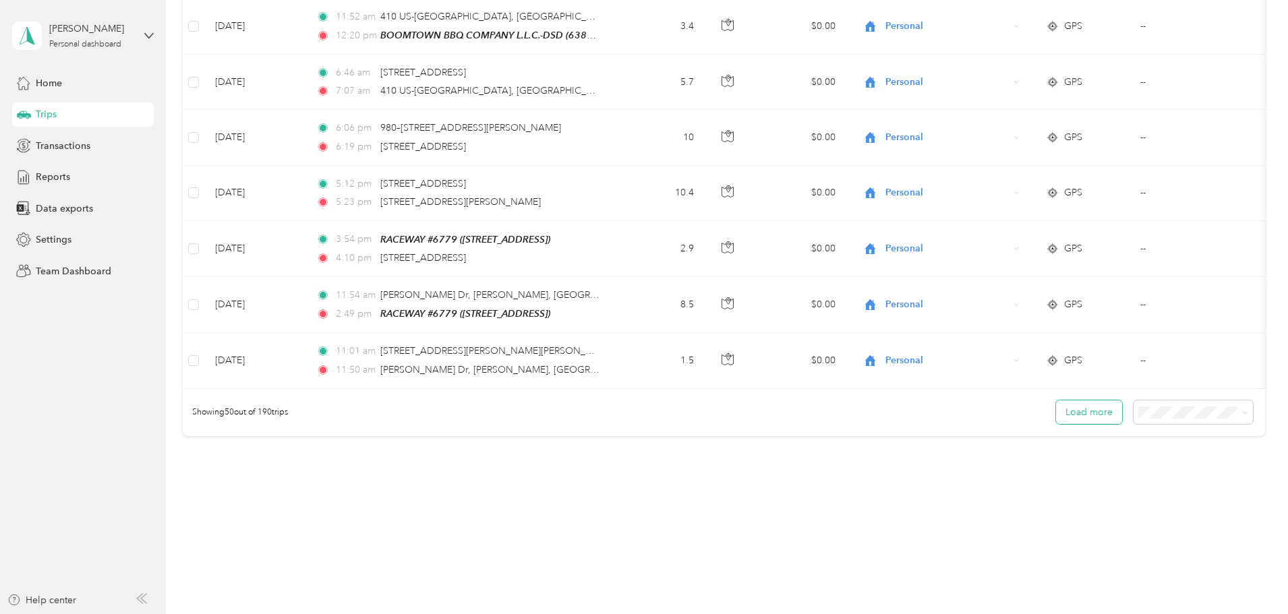
click at [1056, 405] on button "Load more" at bounding box center [1089, 413] width 66 height 24
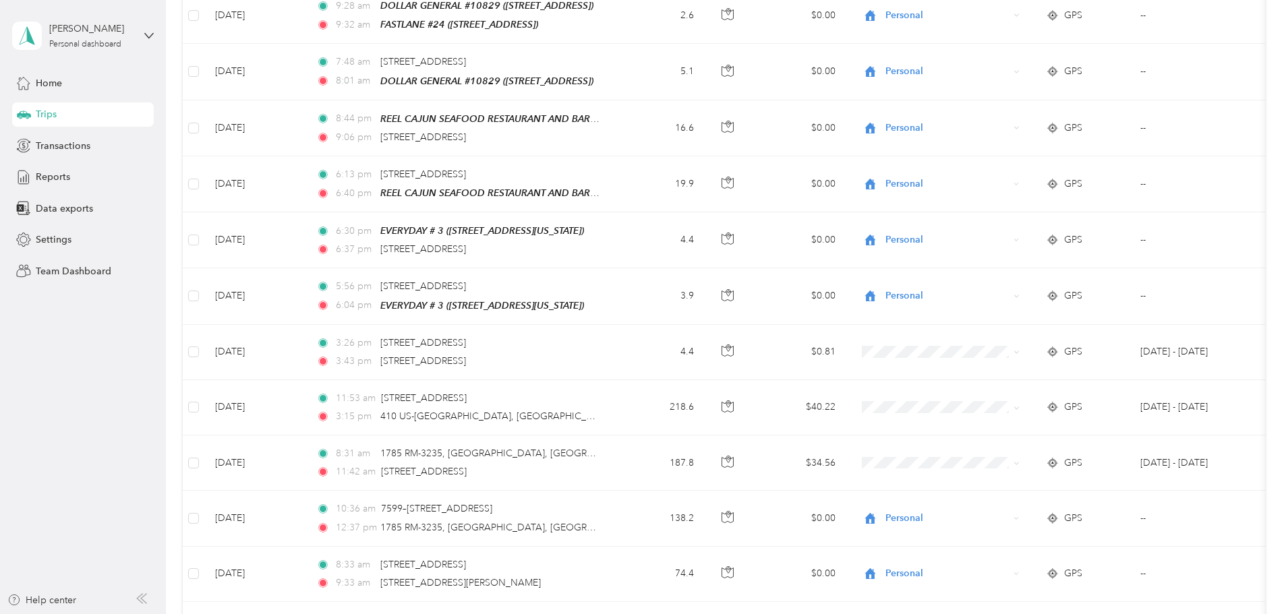
scroll to position [3170, 0]
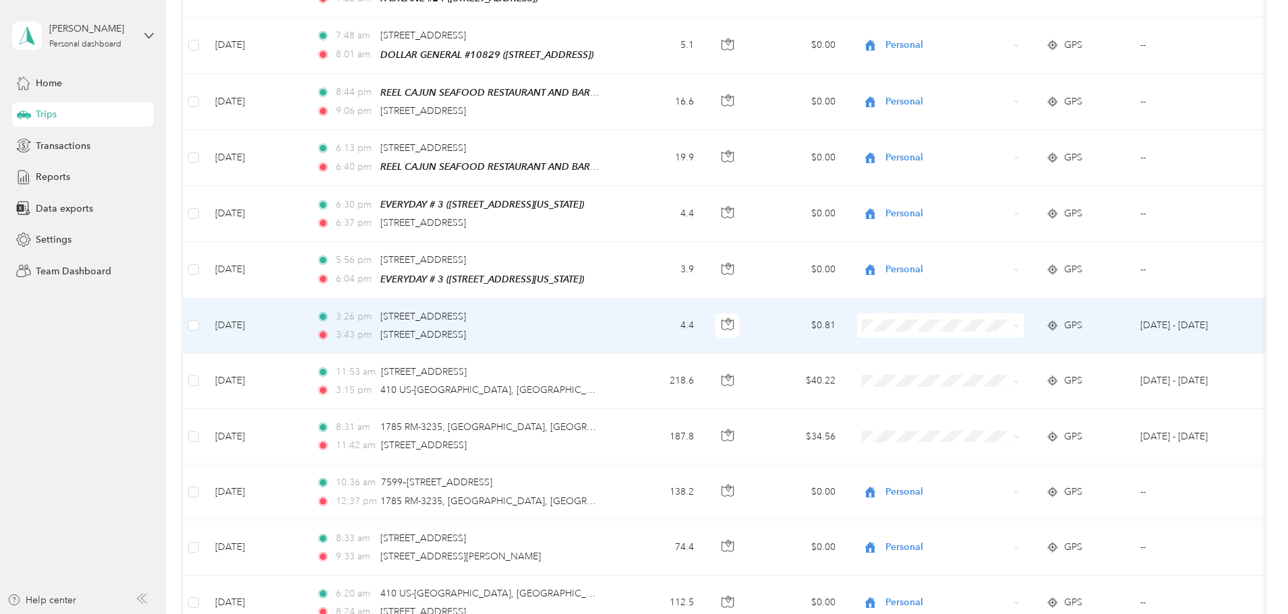
click at [986, 345] on span "Personal" at bounding box center [1043, 350] width 125 height 14
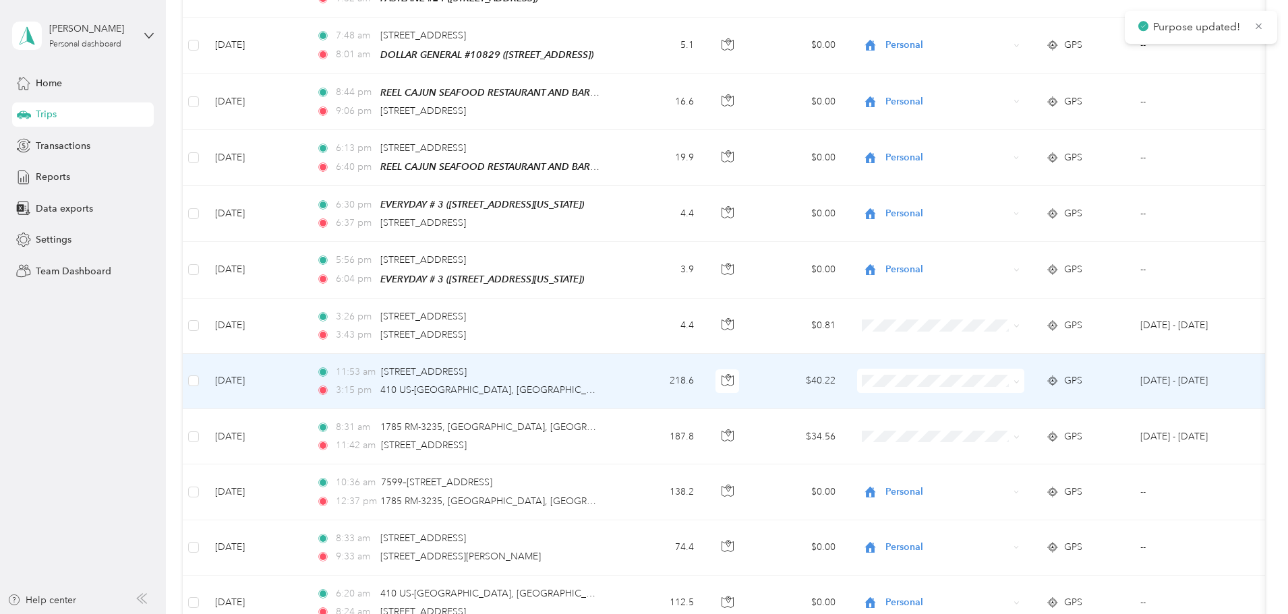
click at [971, 401] on icon at bounding box center [964, 406] width 17 height 11
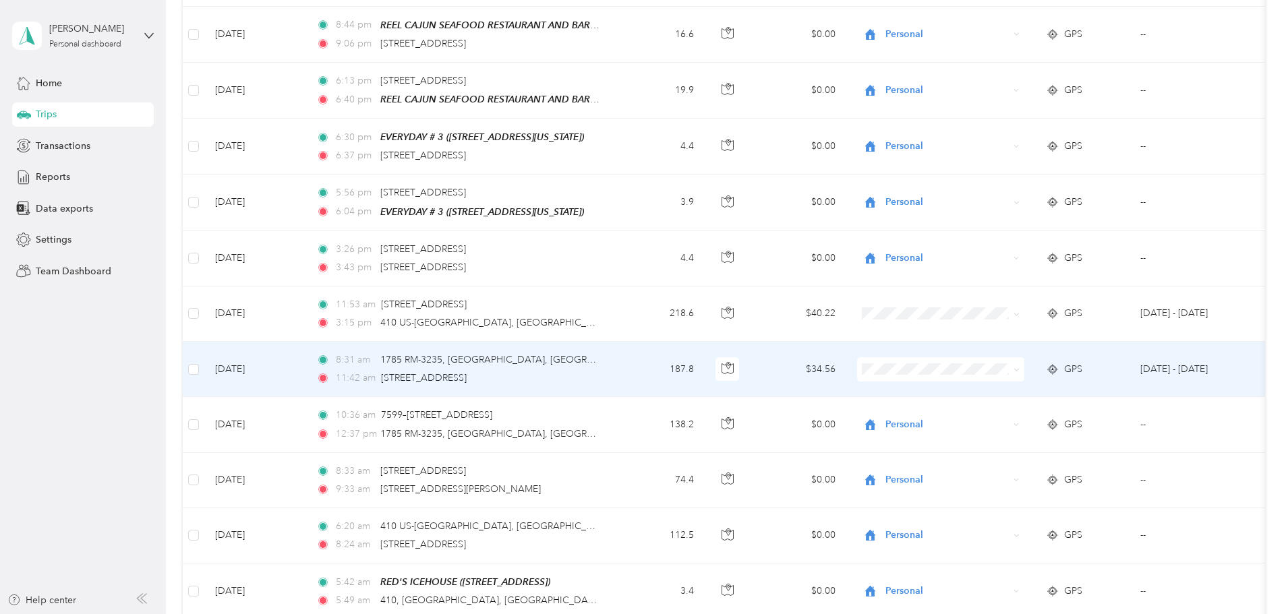
click at [982, 398] on span "Personal" at bounding box center [1043, 395] width 125 height 14
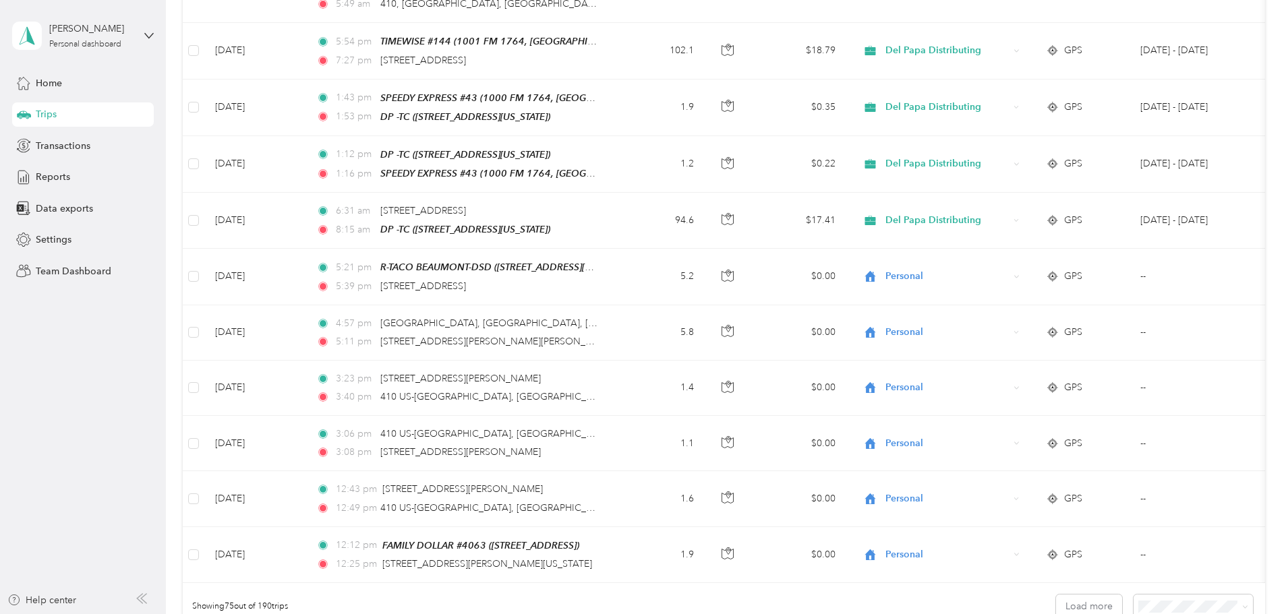
scroll to position [4017, 0]
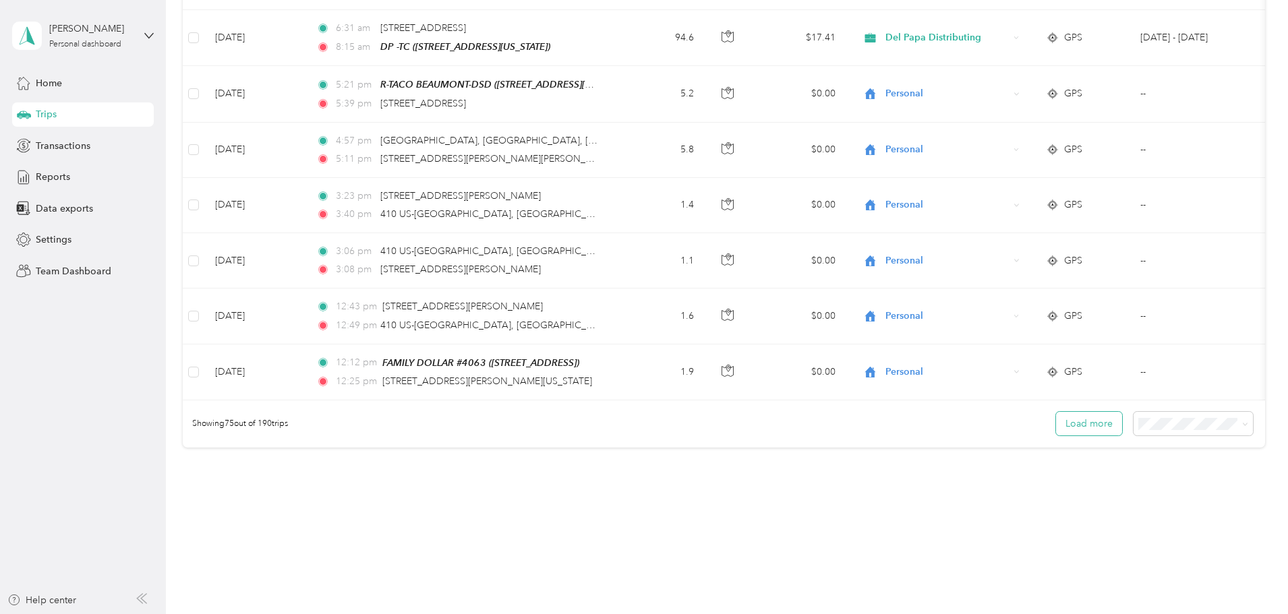
click at [1056, 412] on button "Load more" at bounding box center [1089, 424] width 66 height 24
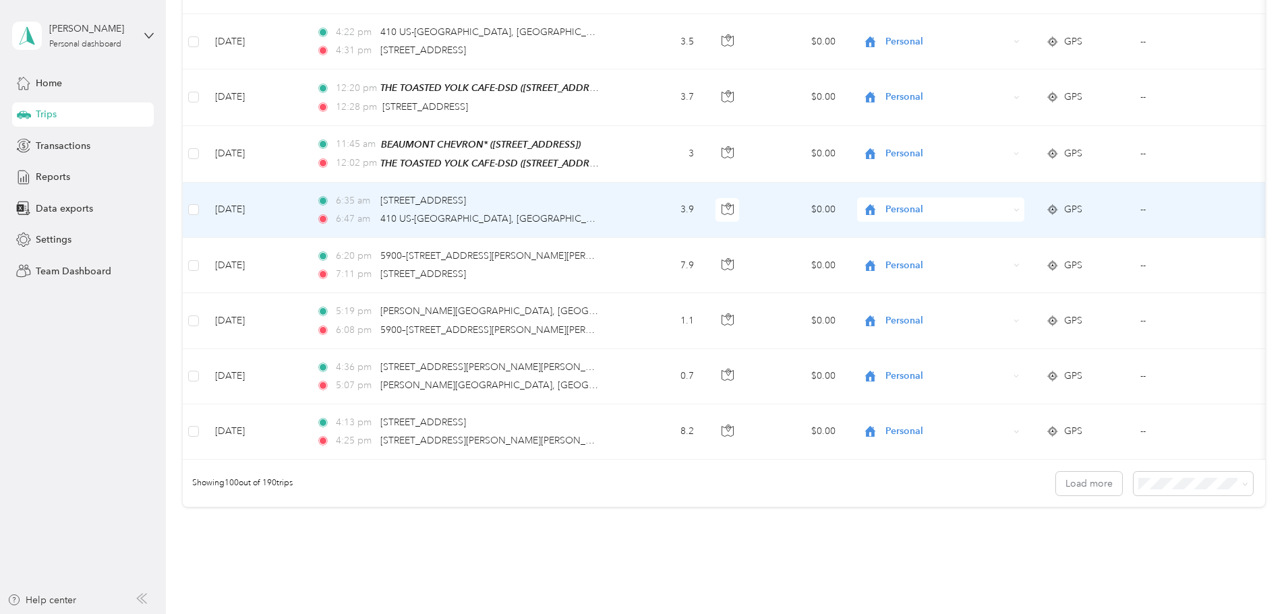
scroll to position [5405, 0]
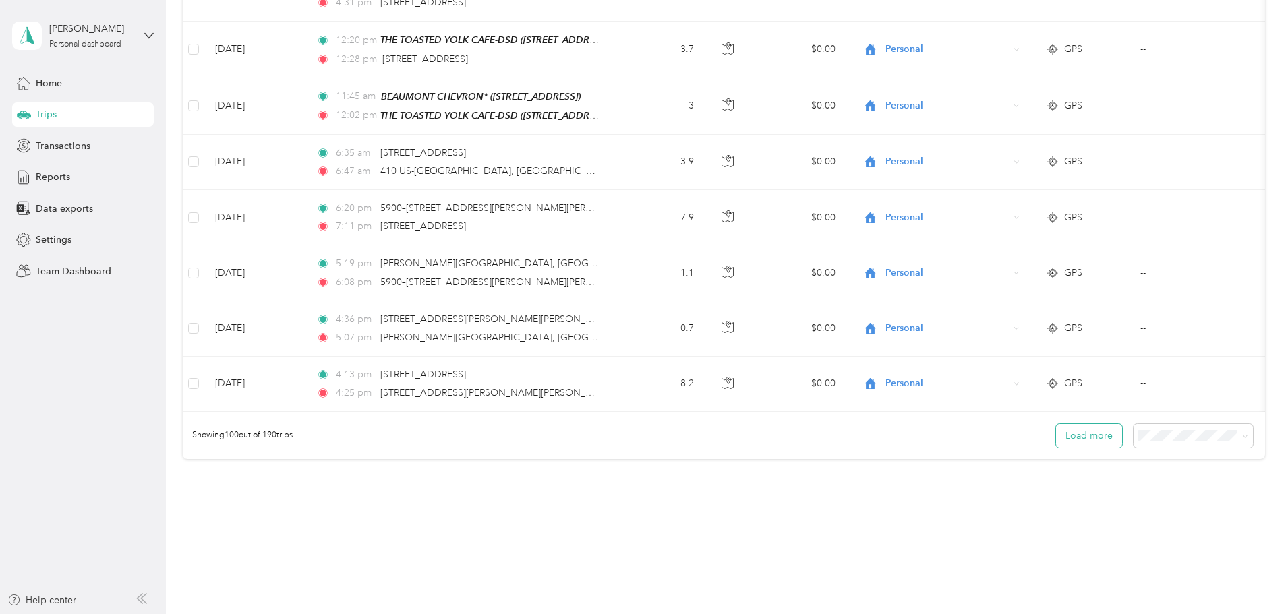
click at [1056, 424] on button "Load more" at bounding box center [1089, 436] width 66 height 24
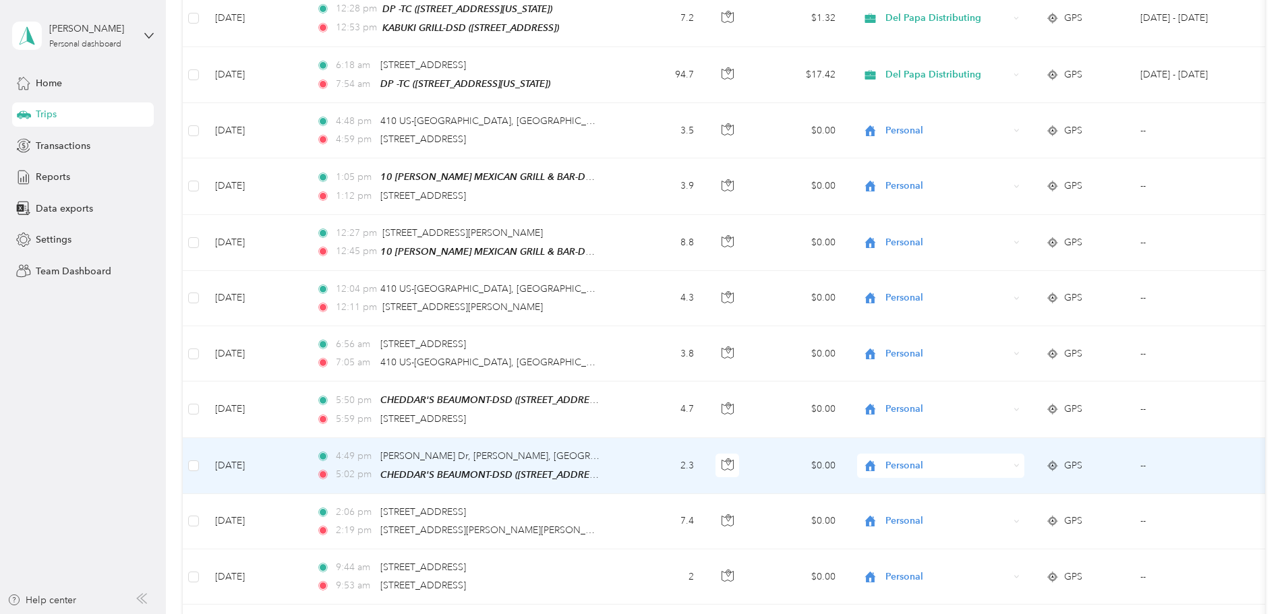
scroll to position [6792, 0]
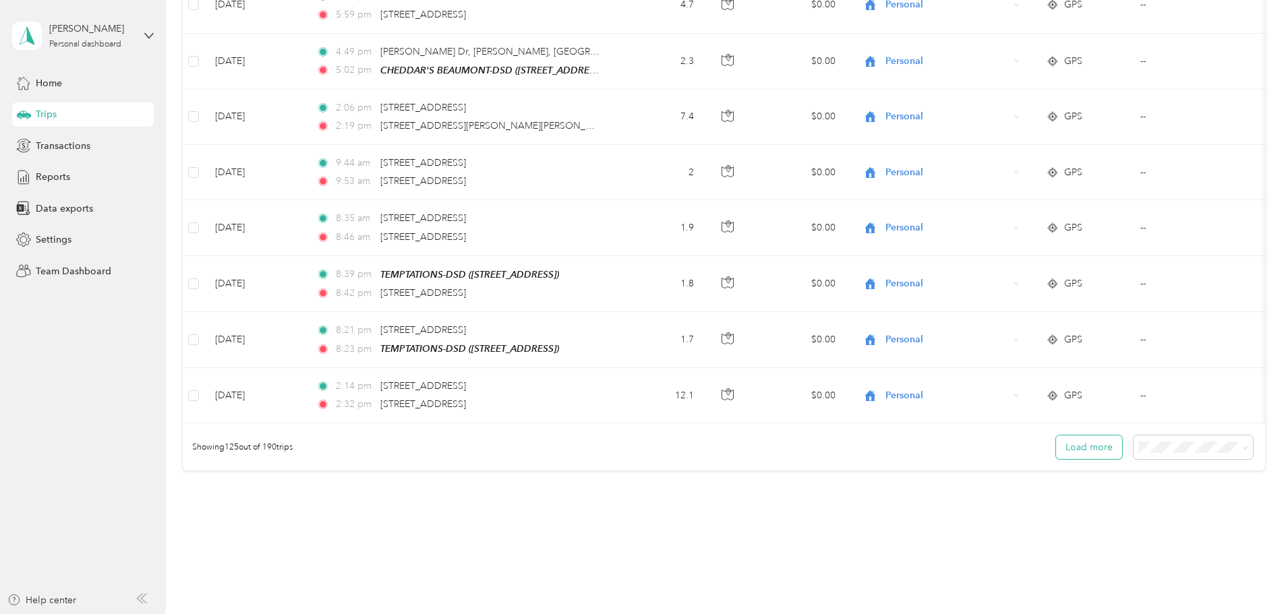
click at [1056, 436] on button "Load more" at bounding box center [1089, 448] width 66 height 24
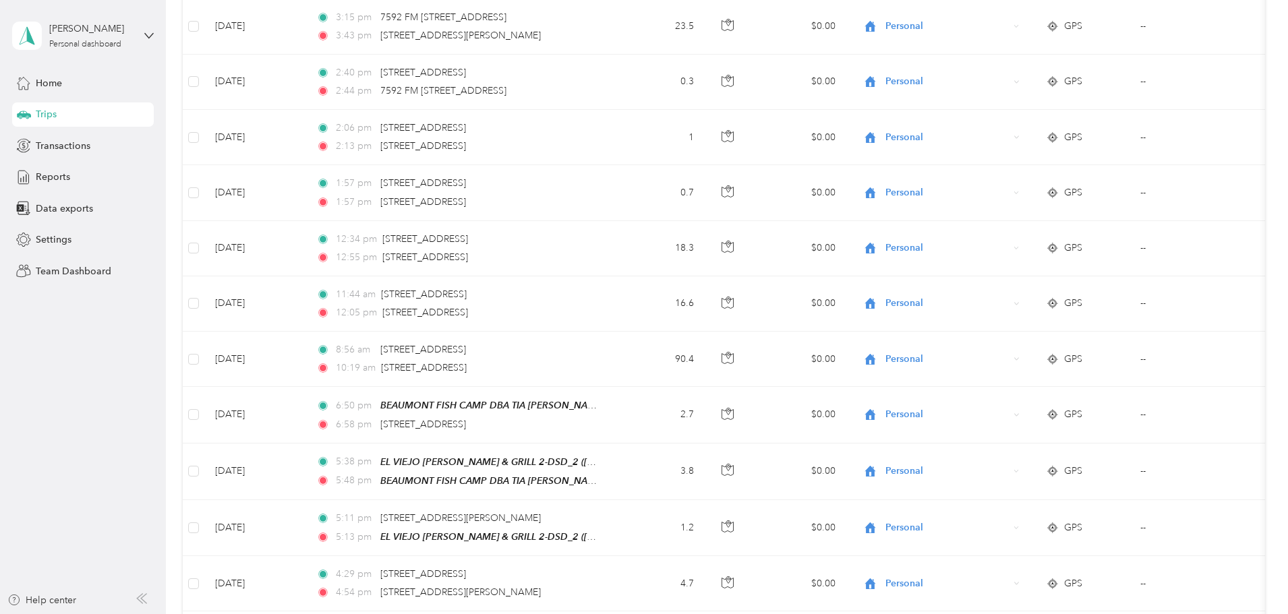
scroll to position [0, 0]
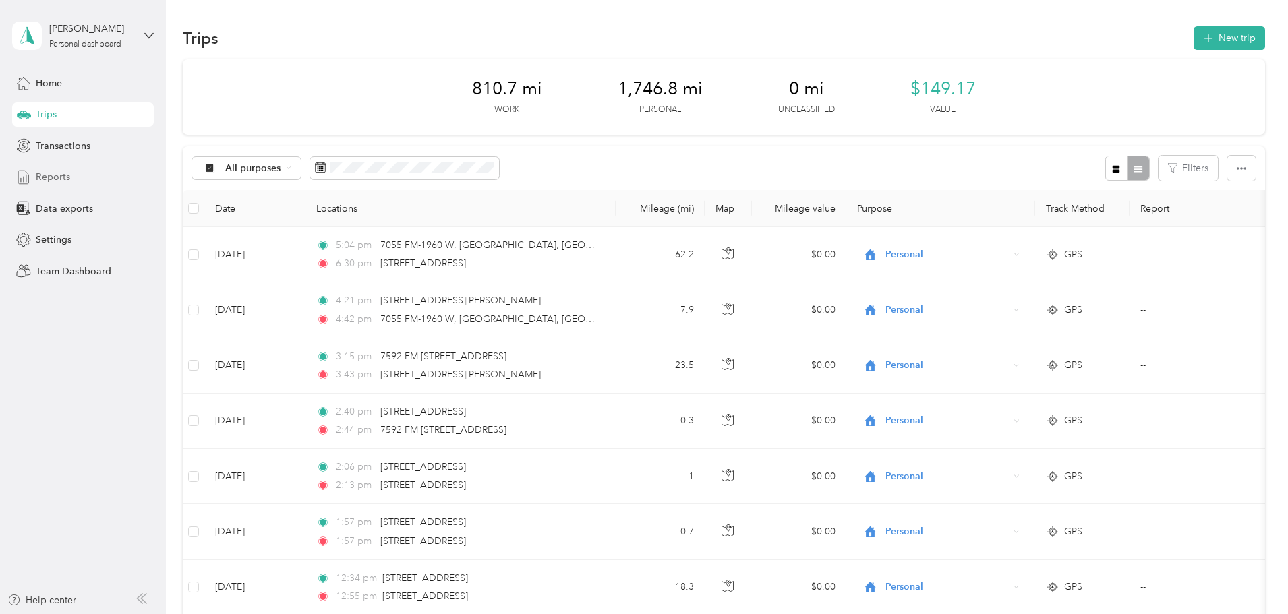
click at [61, 177] on span "Reports" at bounding box center [53, 177] width 34 height 14
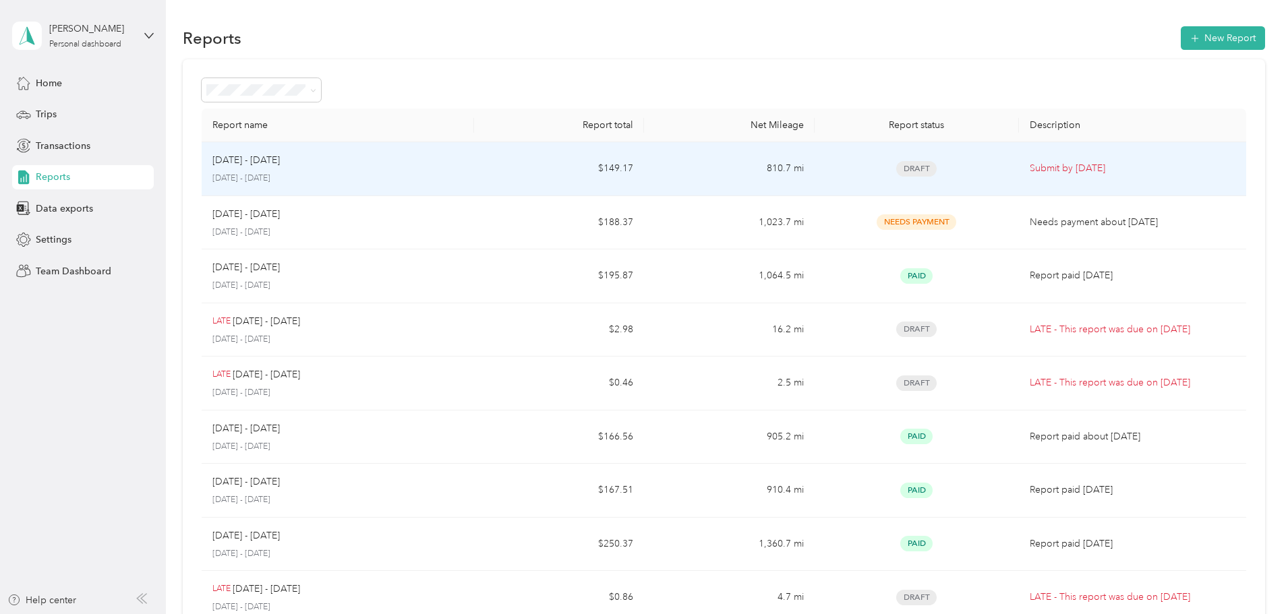
click at [349, 169] on div "[DATE] - [DATE] [DATE] - [DATE]" at bounding box center [337, 169] width 251 height 32
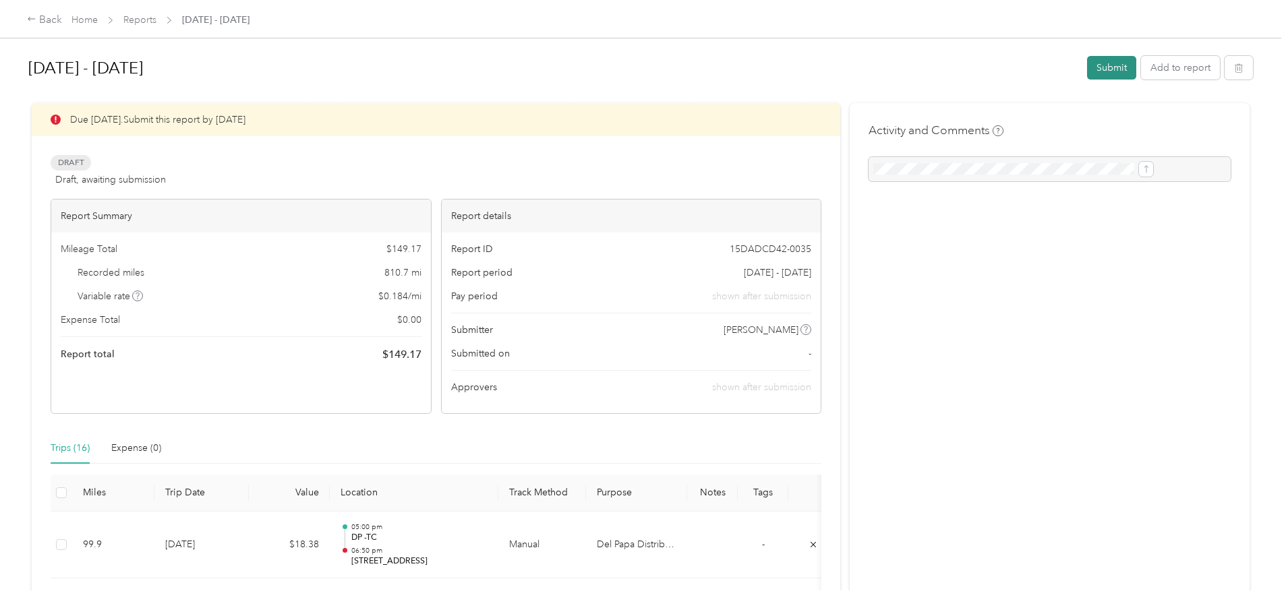
click at [1087, 74] on button "Submit" at bounding box center [1111, 68] width 49 height 24
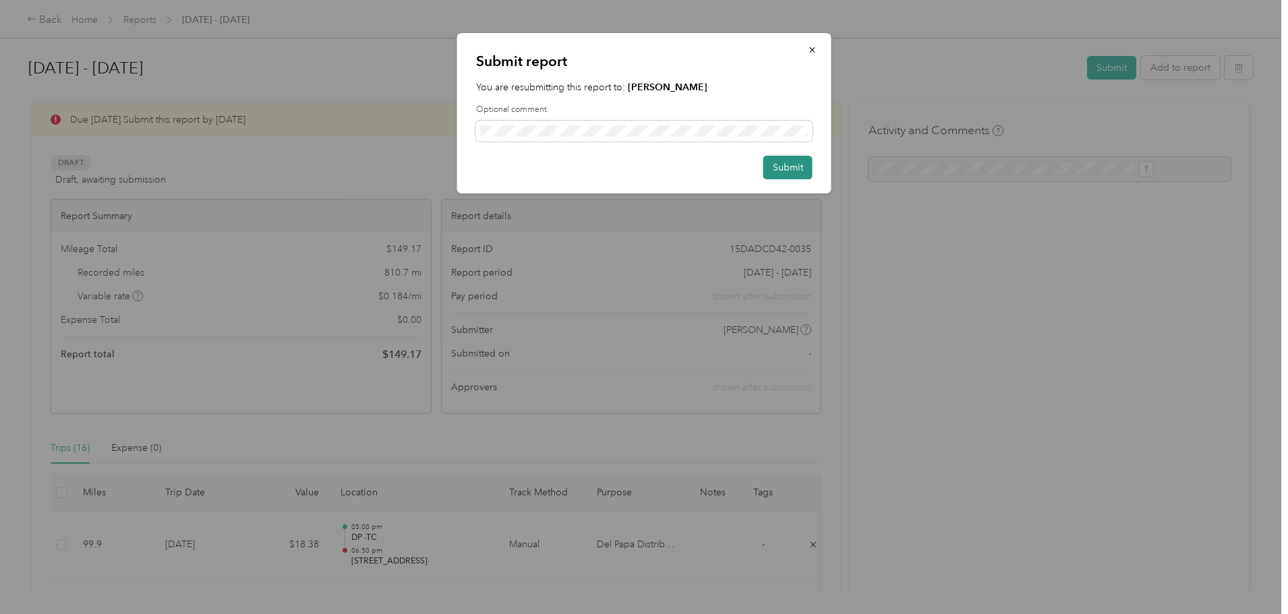
click at [784, 169] on button "Submit" at bounding box center [788, 168] width 49 height 24
